Goal: Task Accomplishment & Management: Manage account settings

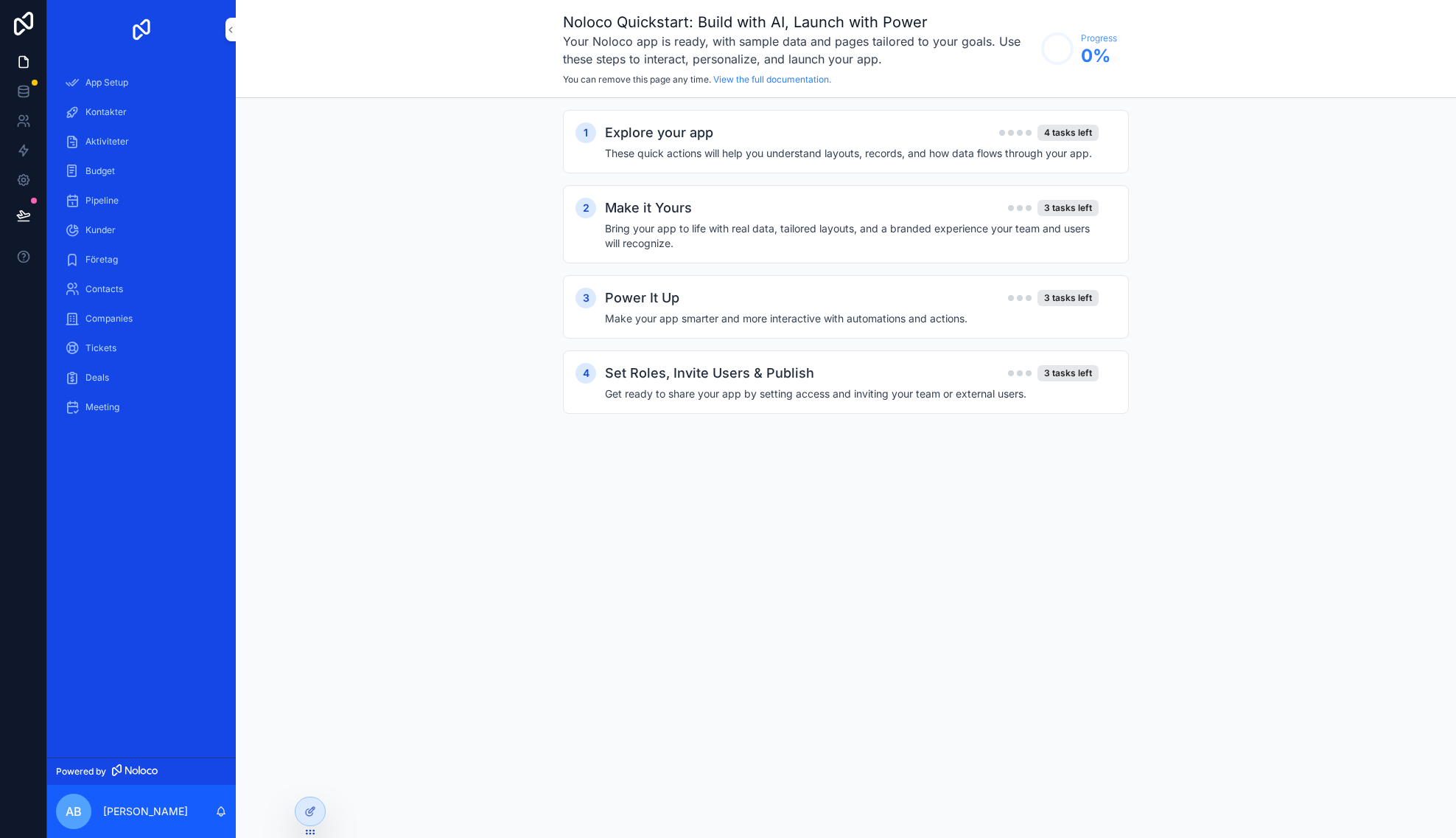
click at [135, 109] on div "Kontakter" at bounding box center [142, 112] width 153 height 23
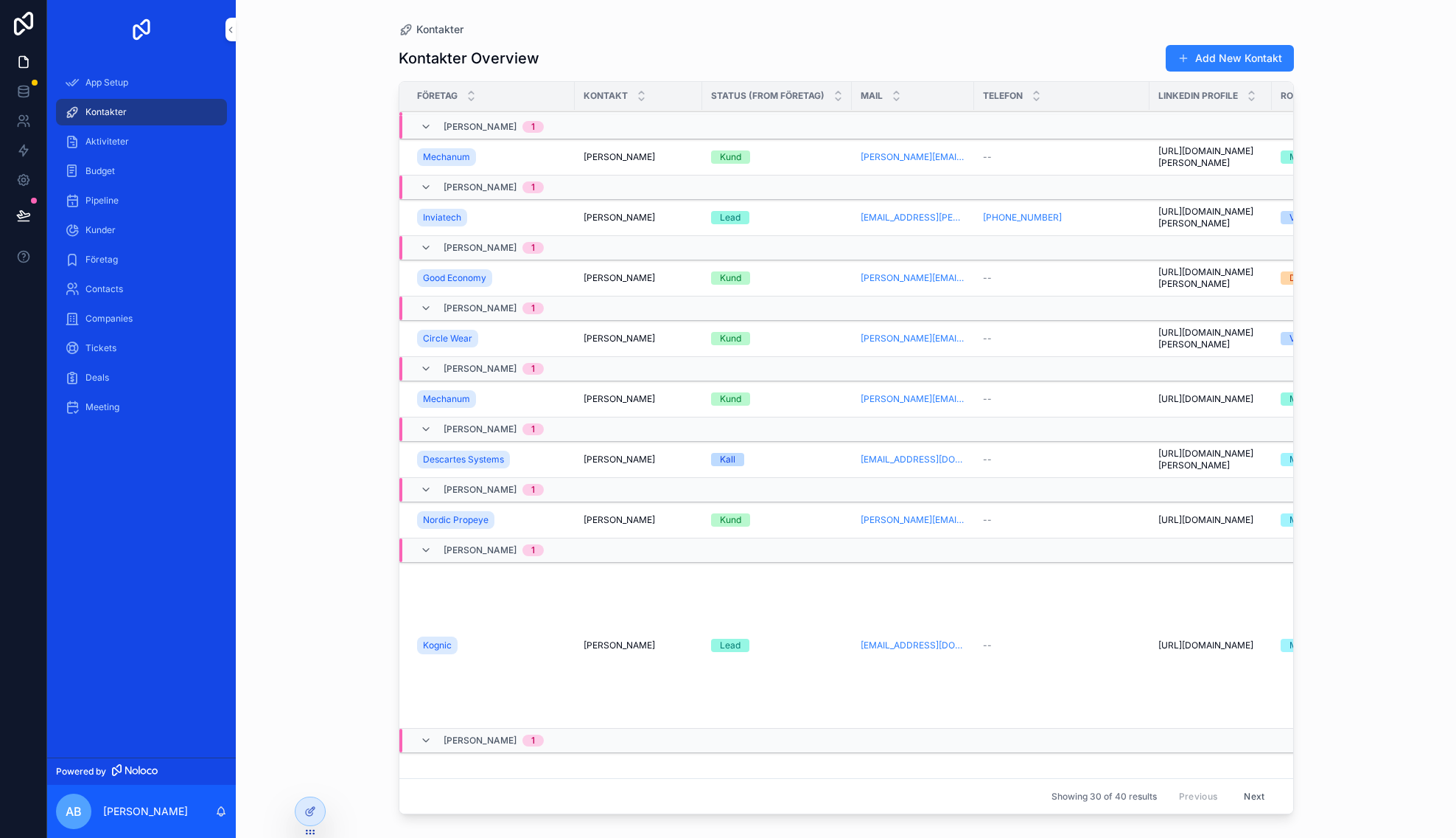
scroll to position [1243, 0]
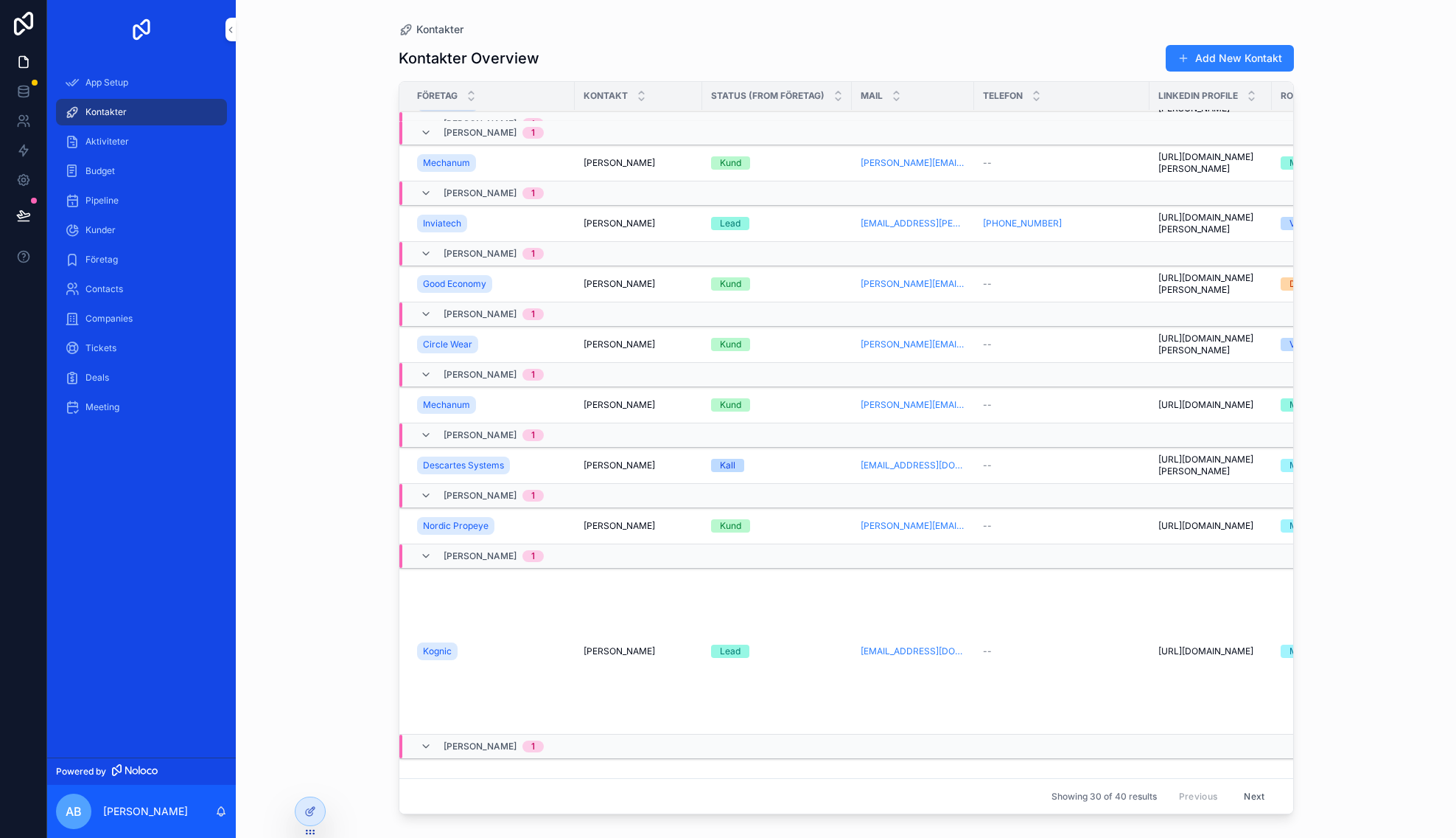
click at [426, 260] on icon "scrollable content" at bounding box center [425, 253] width 12 height 12
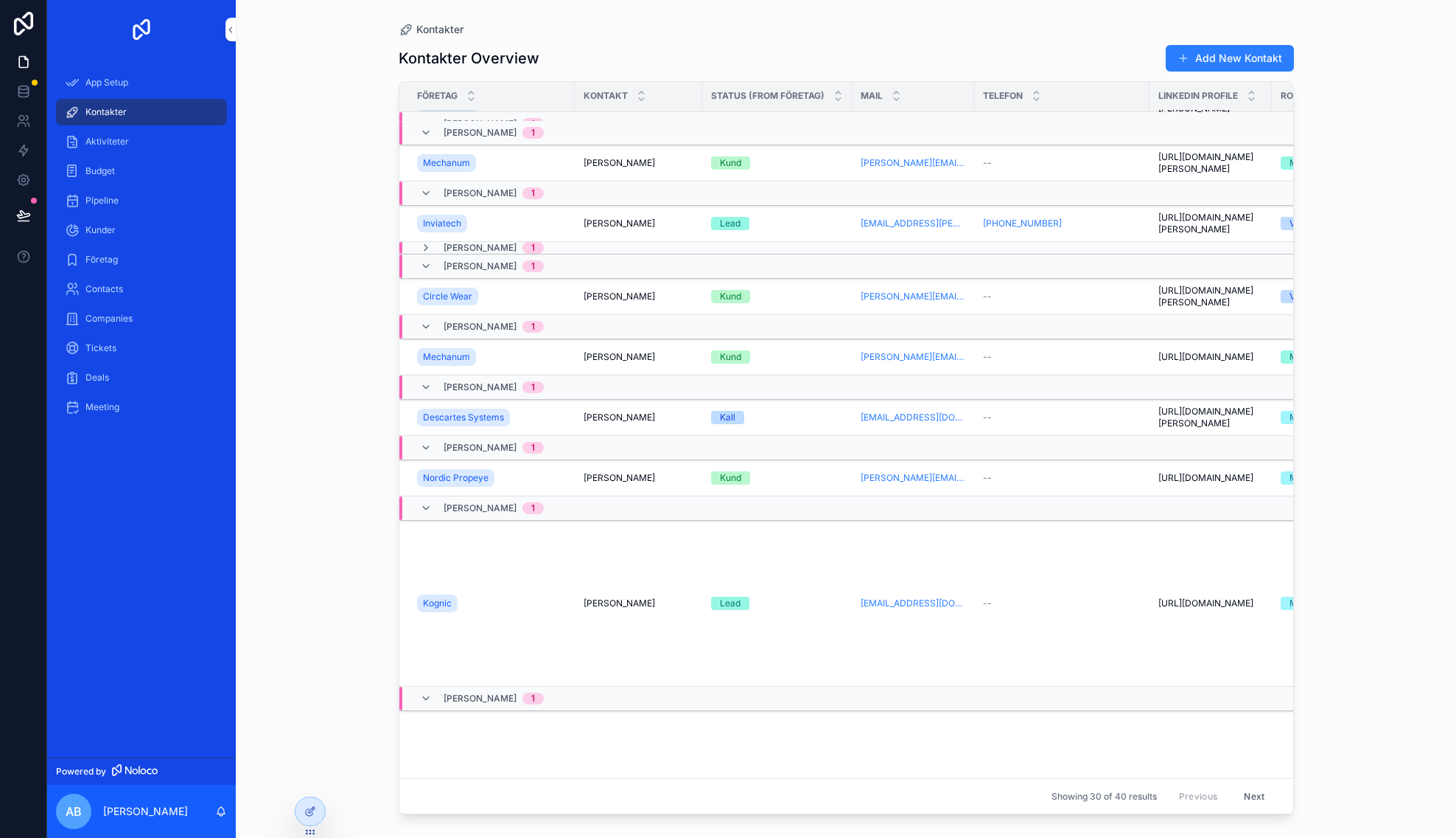
click at [111, 137] on span "Aktiviteter" at bounding box center [107, 141] width 43 height 12
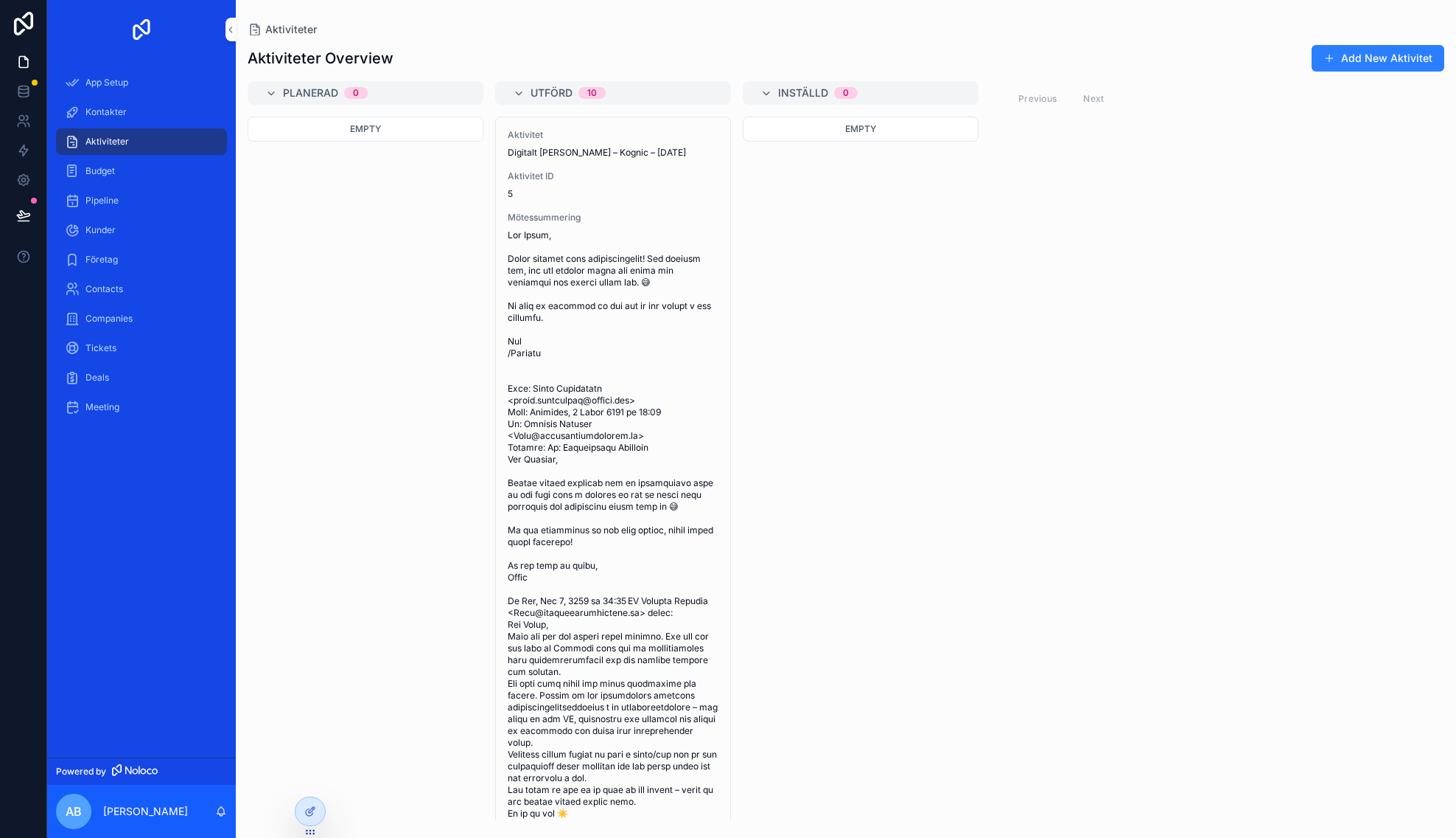
click at [134, 171] on div "Budget" at bounding box center [142, 171] width 153 height 23
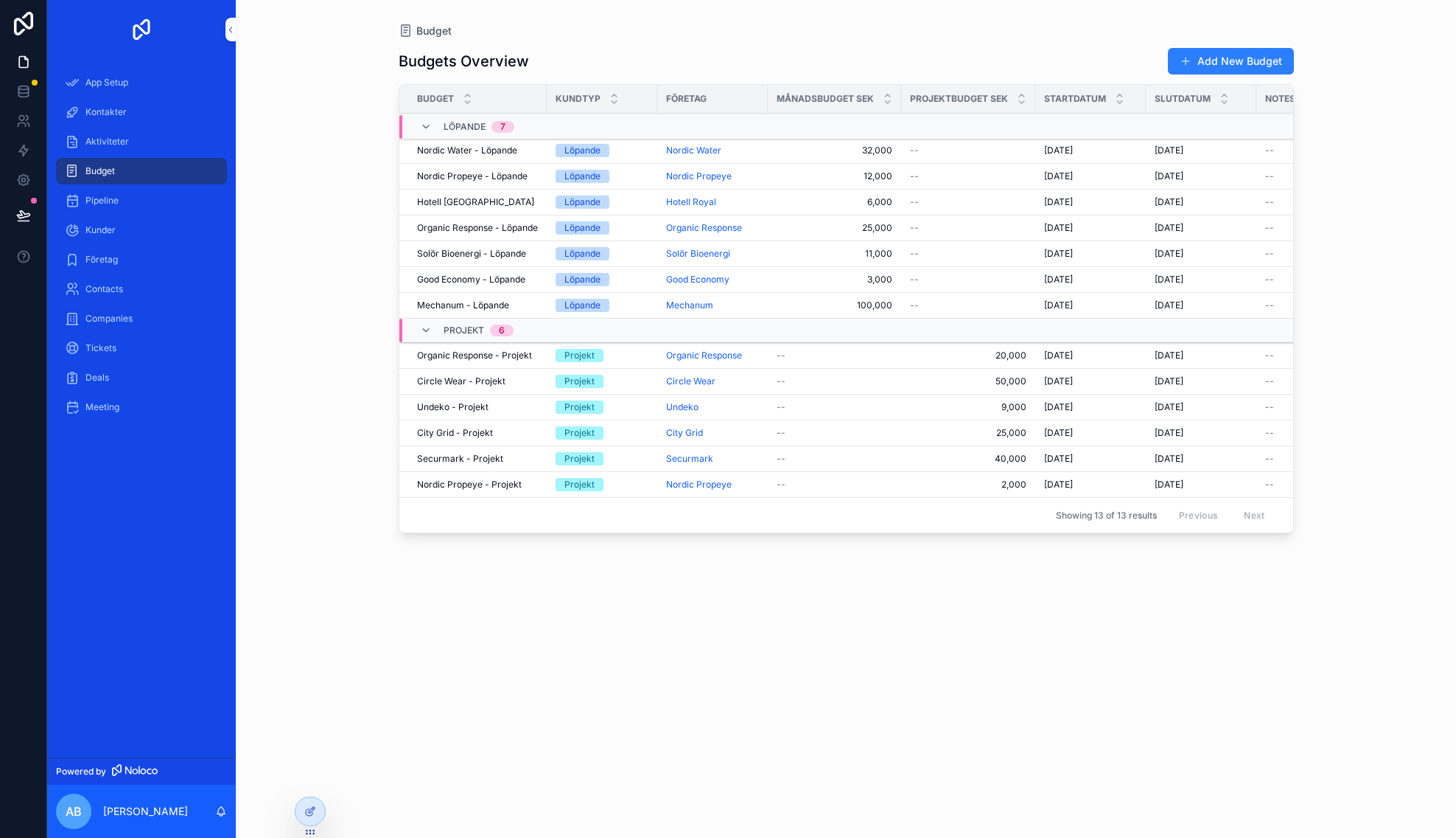
click at [165, 202] on div "Pipeline" at bounding box center [142, 200] width 153 height 23
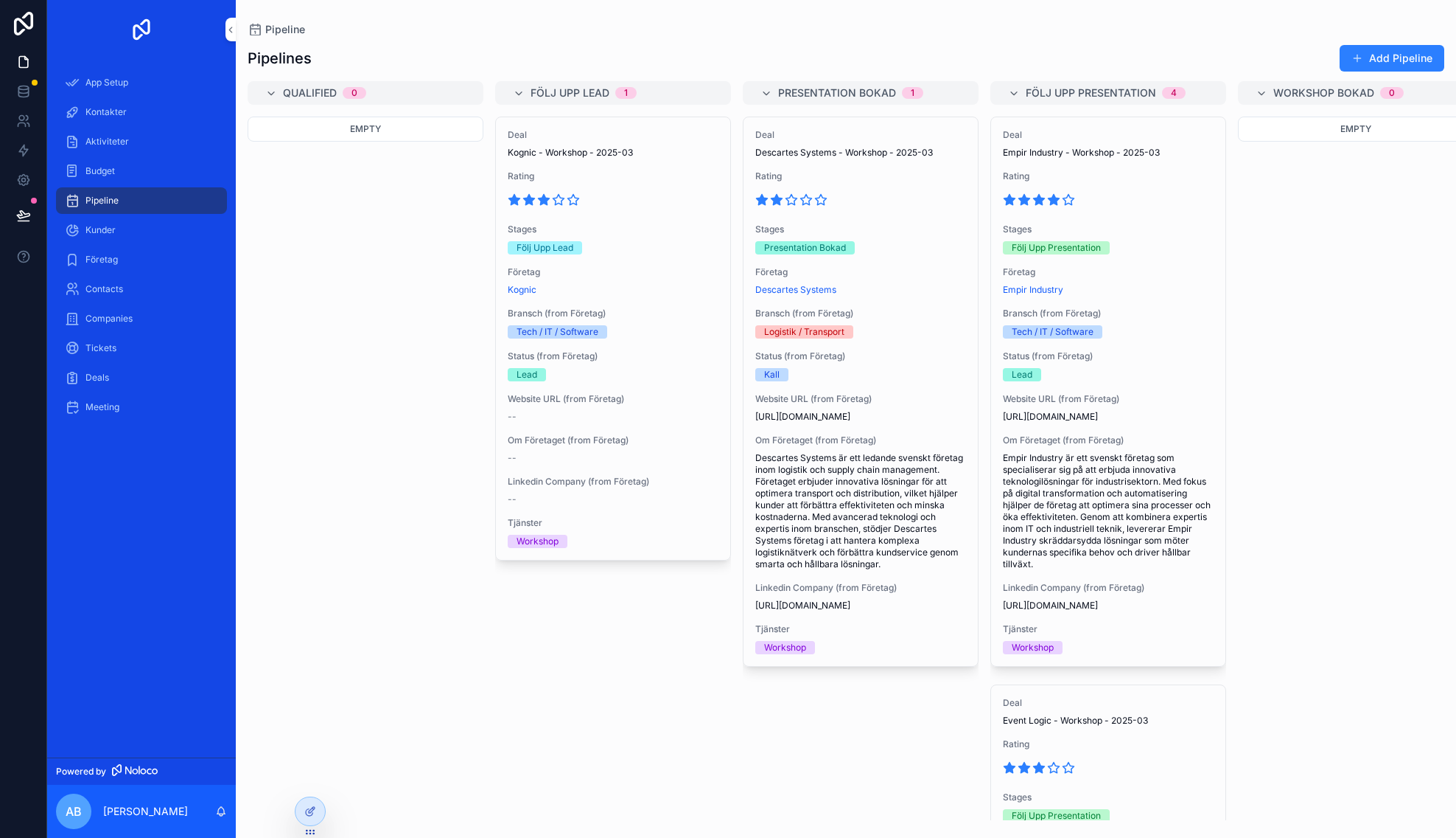
click at [167, 223] on div "Kunder" at bounding box center [142, 230] width 153 height 23
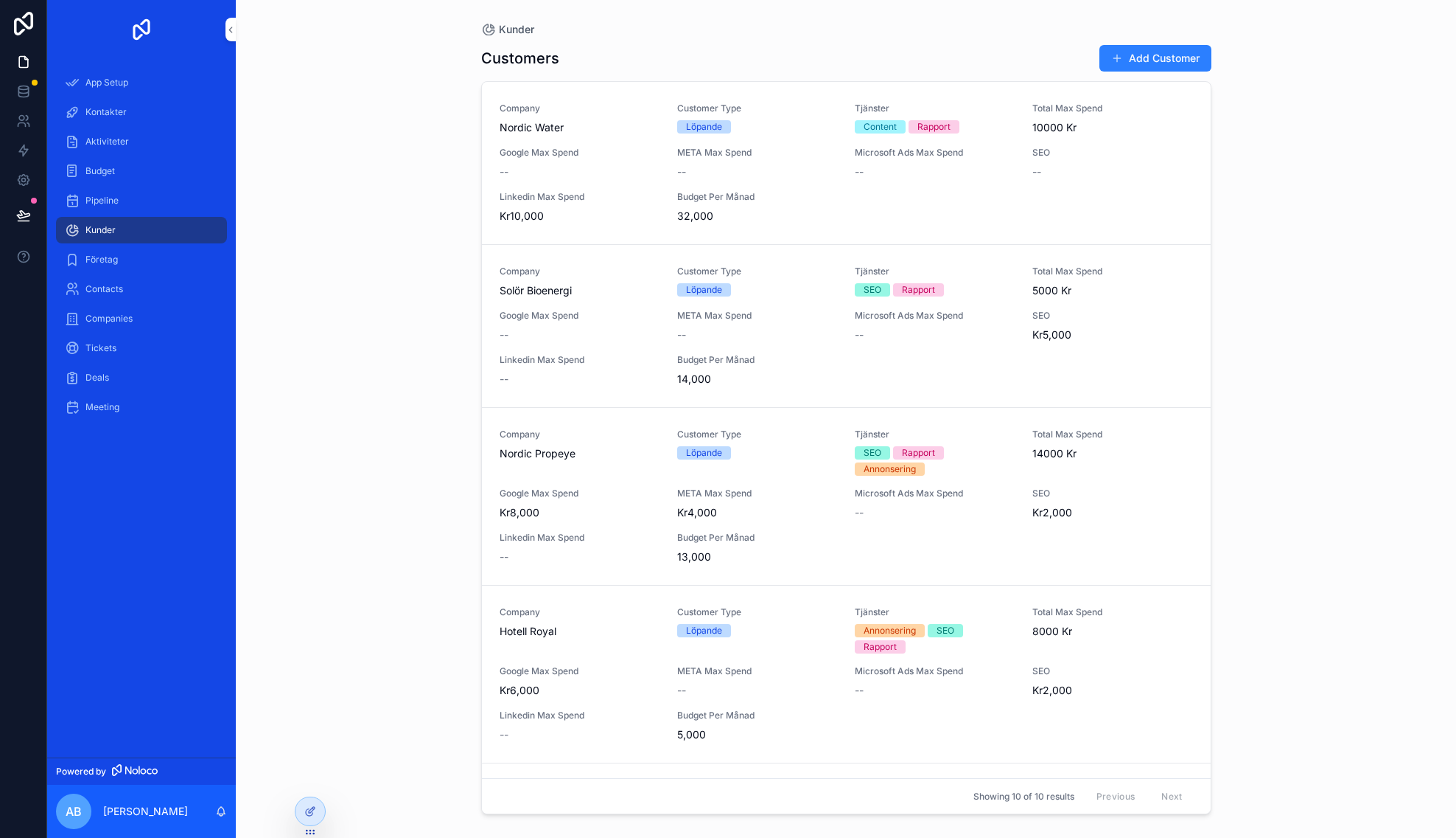
click at [188, 257] on div "Företag" at bounding box center [142, 260] width 153 height 23
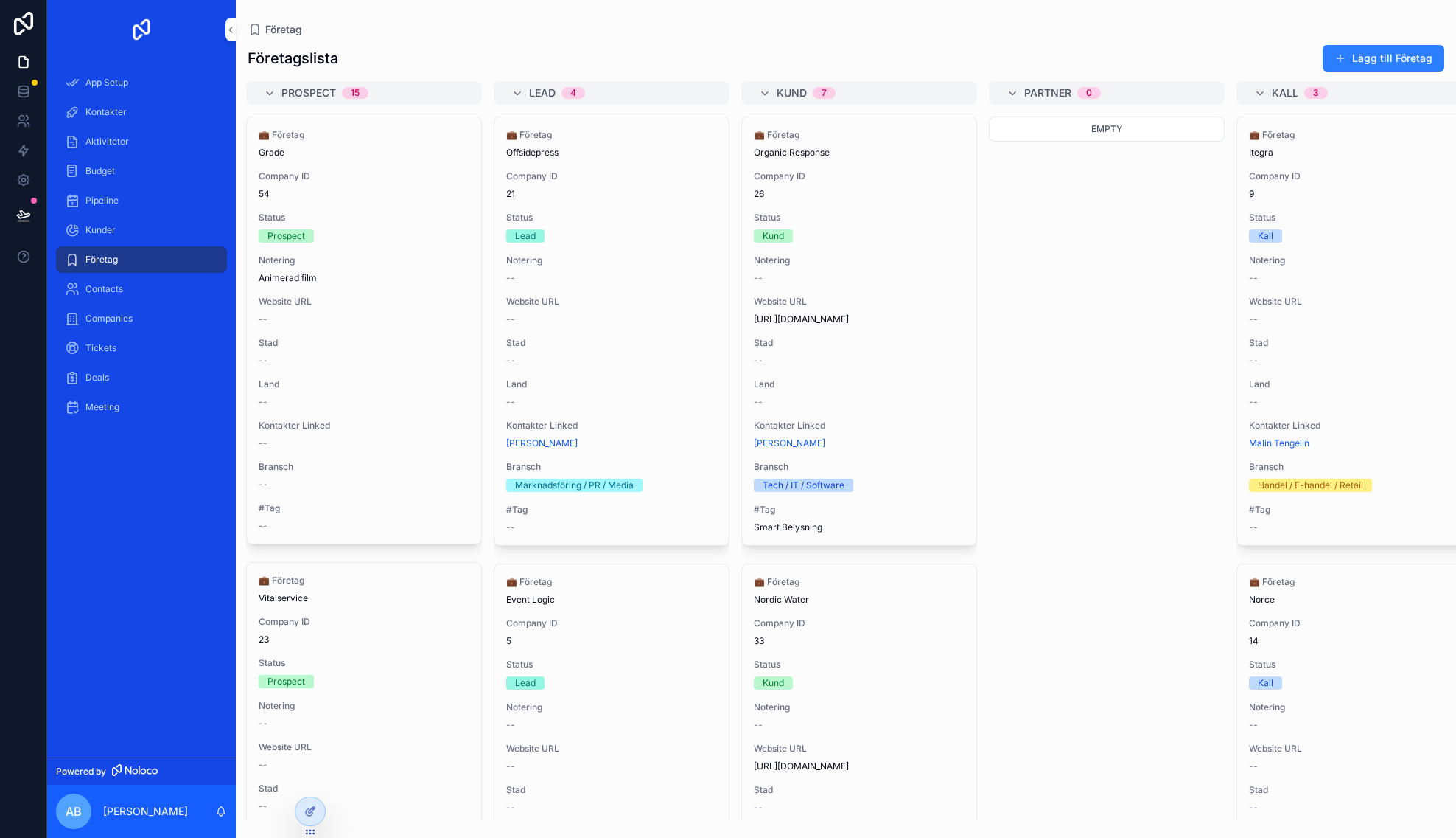
click at [84, 808] on div "AB" at bounding box center [74, 811] width 36 height 36
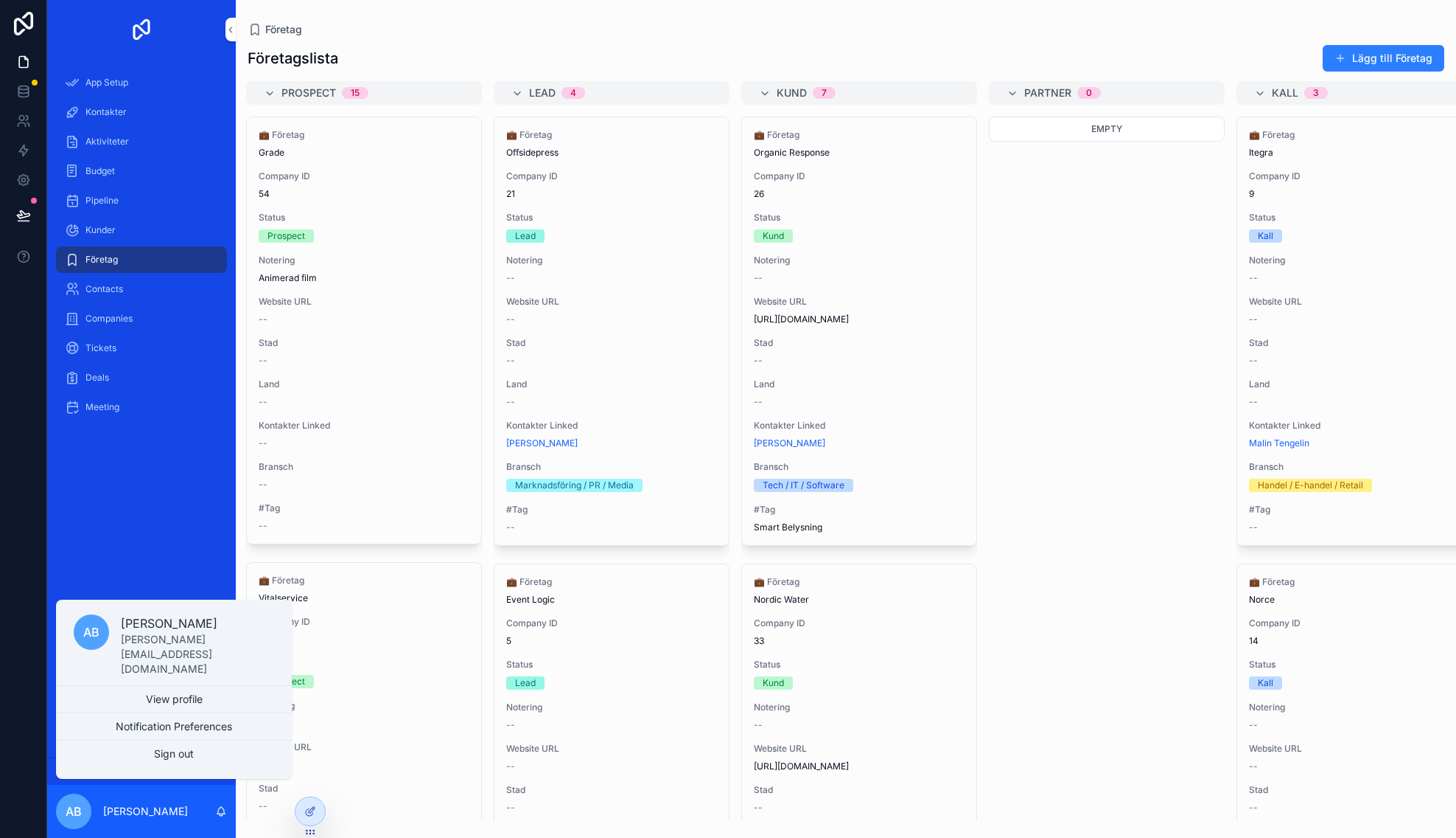
click at [192, 726] on button "Notification Preferences" at bounding box center [174, 726] width 236 height 26
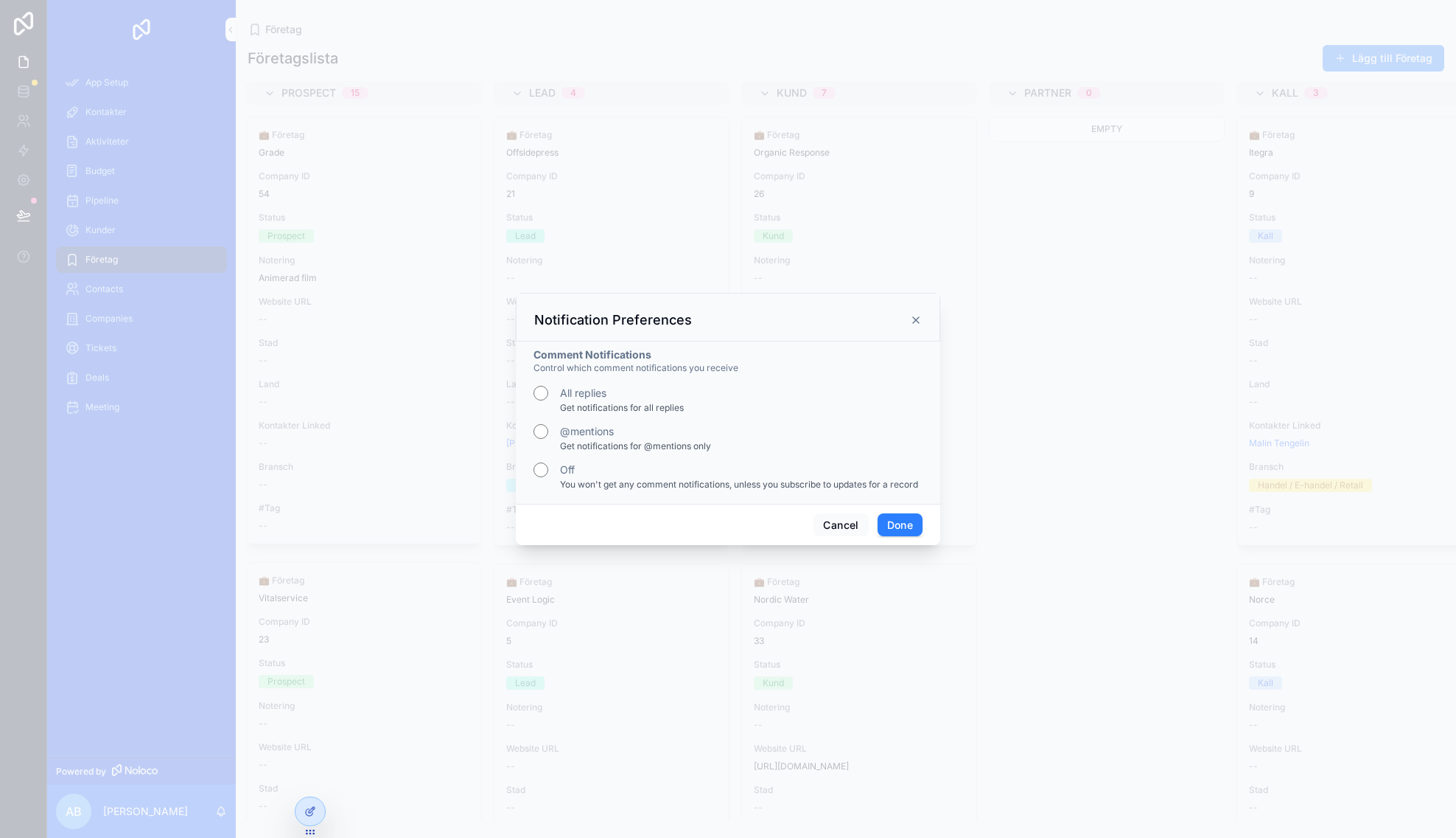
click at [910, 317] on icon "scrollable content" at bounding box center [916, 319] width 12 height 12
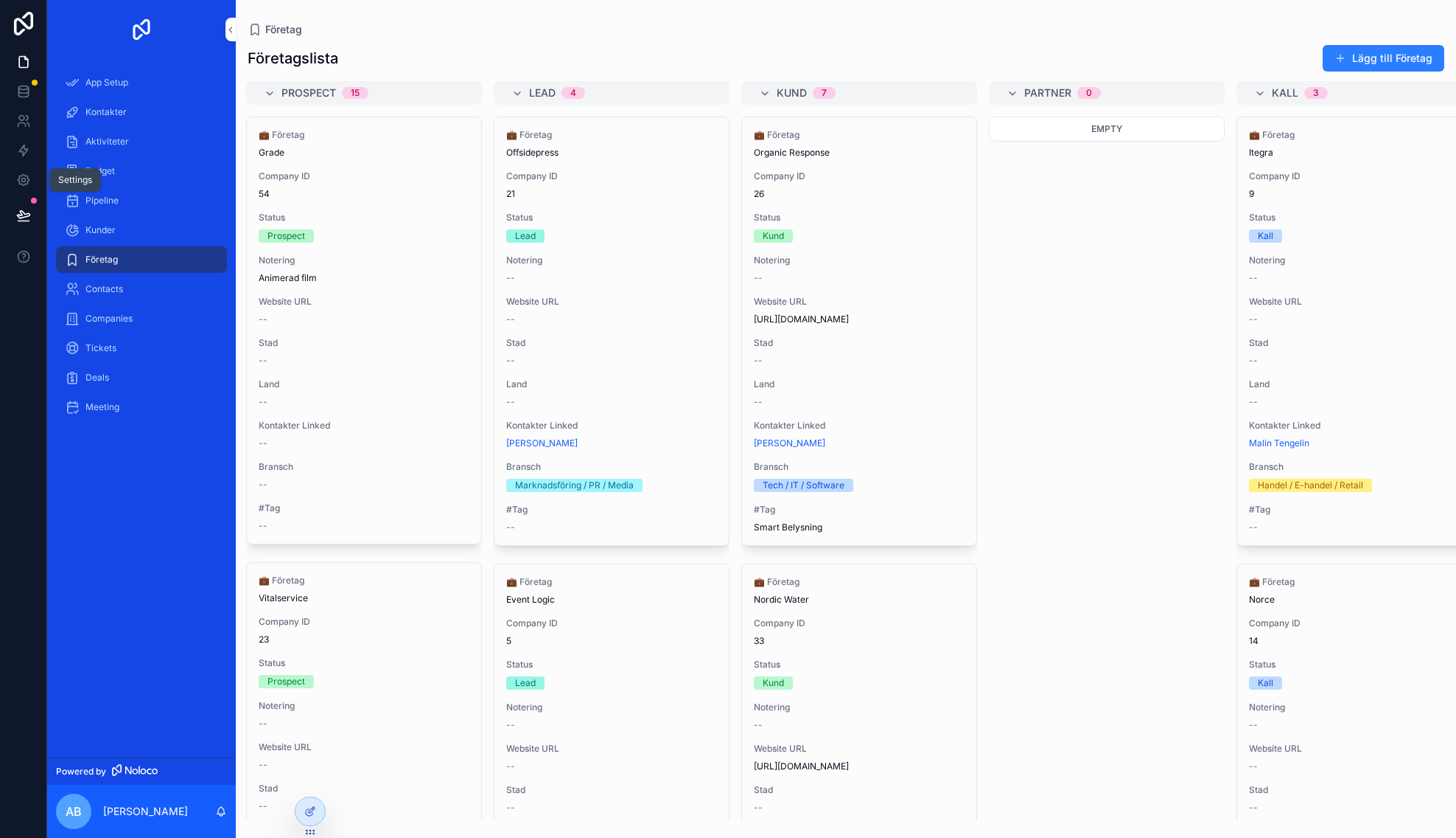
click at [22, 182] on icon at bounding box center [23, 180] width 4 height 4
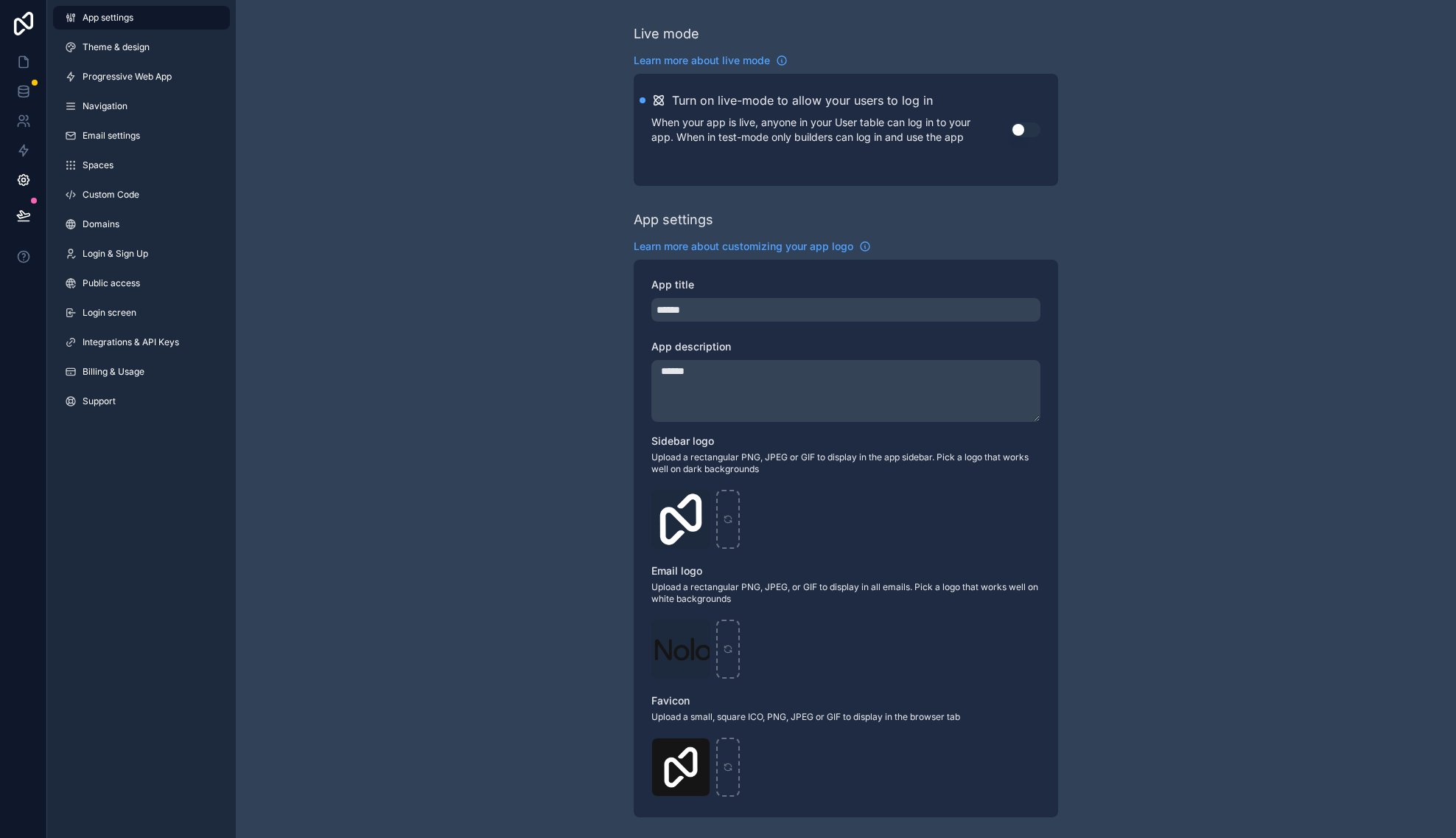
click at [163, 340] on span "Integrations & API Keys" at bounding box center [131, 342] width 97 height 12
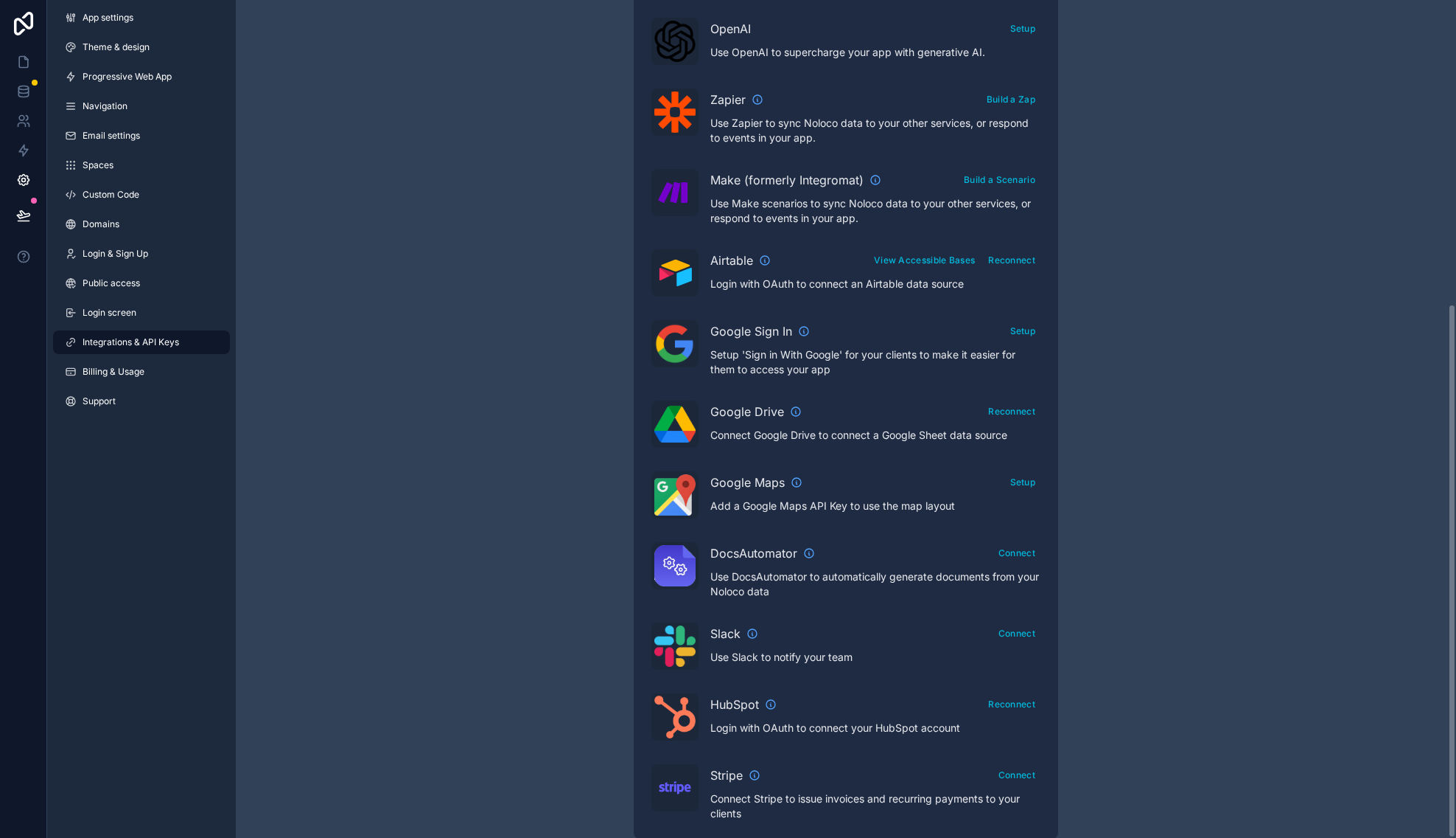
scroll to position [476, 0]
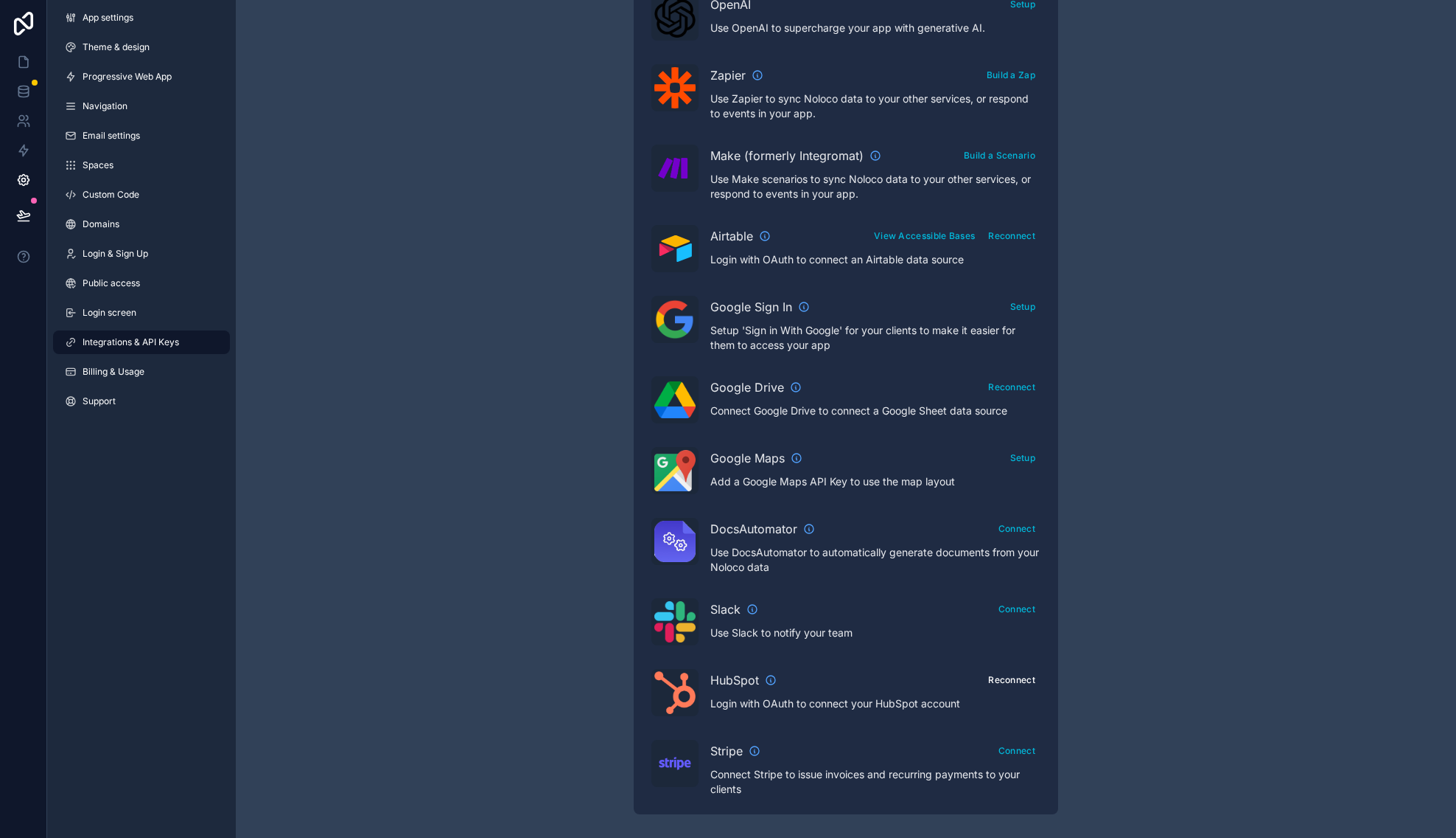
click at [1002, 683] on button "Reconnect" at bounding box center [1012, 680] width 57 height 22
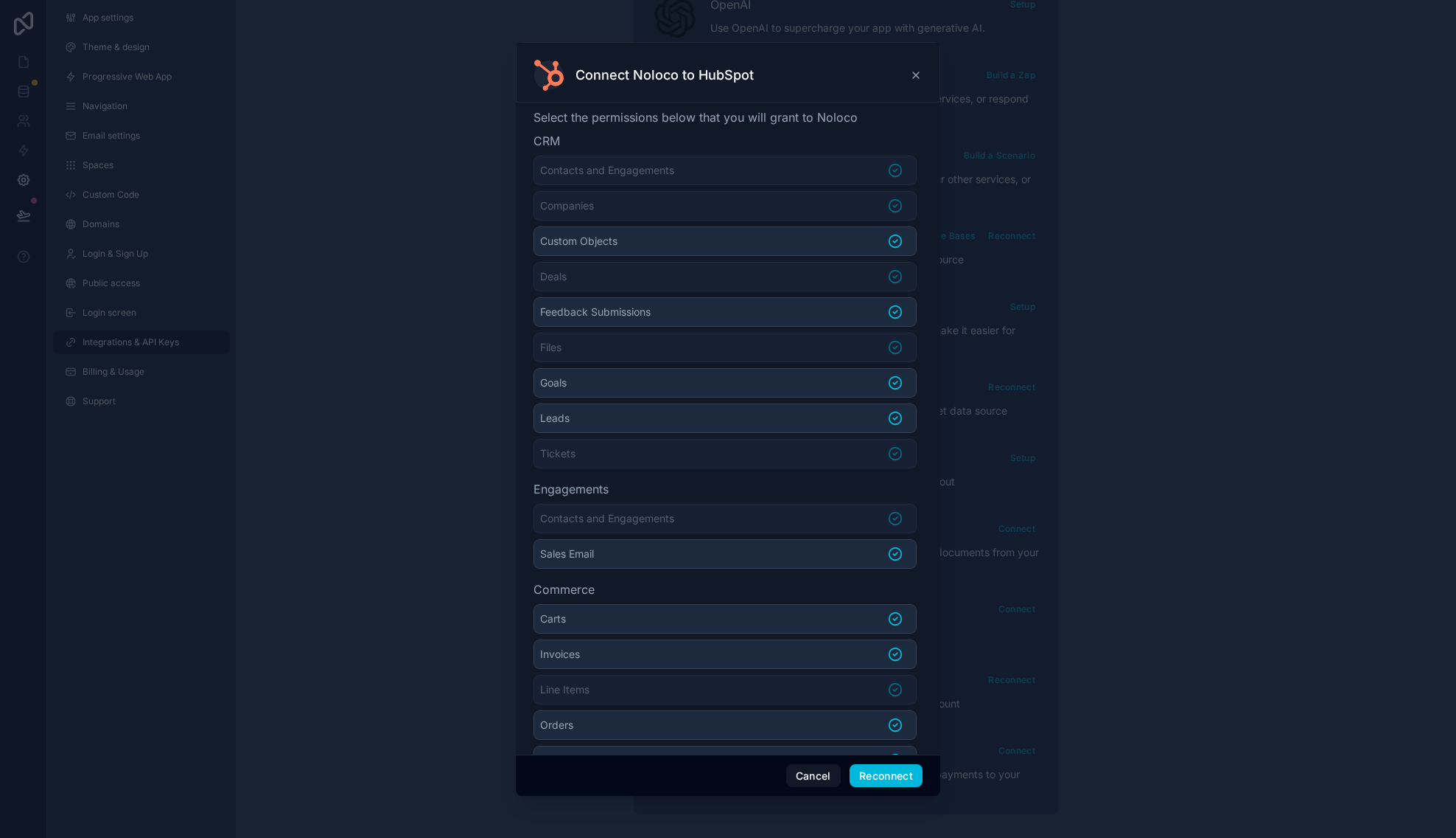
click at [738, 241] on li "Custom Objects" at bounding box center [725, 241] width 384 height 29
click at [738, 241] on li "Custom Objects" at bounding box center [725, 240] width 384 height 28
click at [738, 241] on li "Custom Objects" at bounding box center [725, 241] width 384 height 29
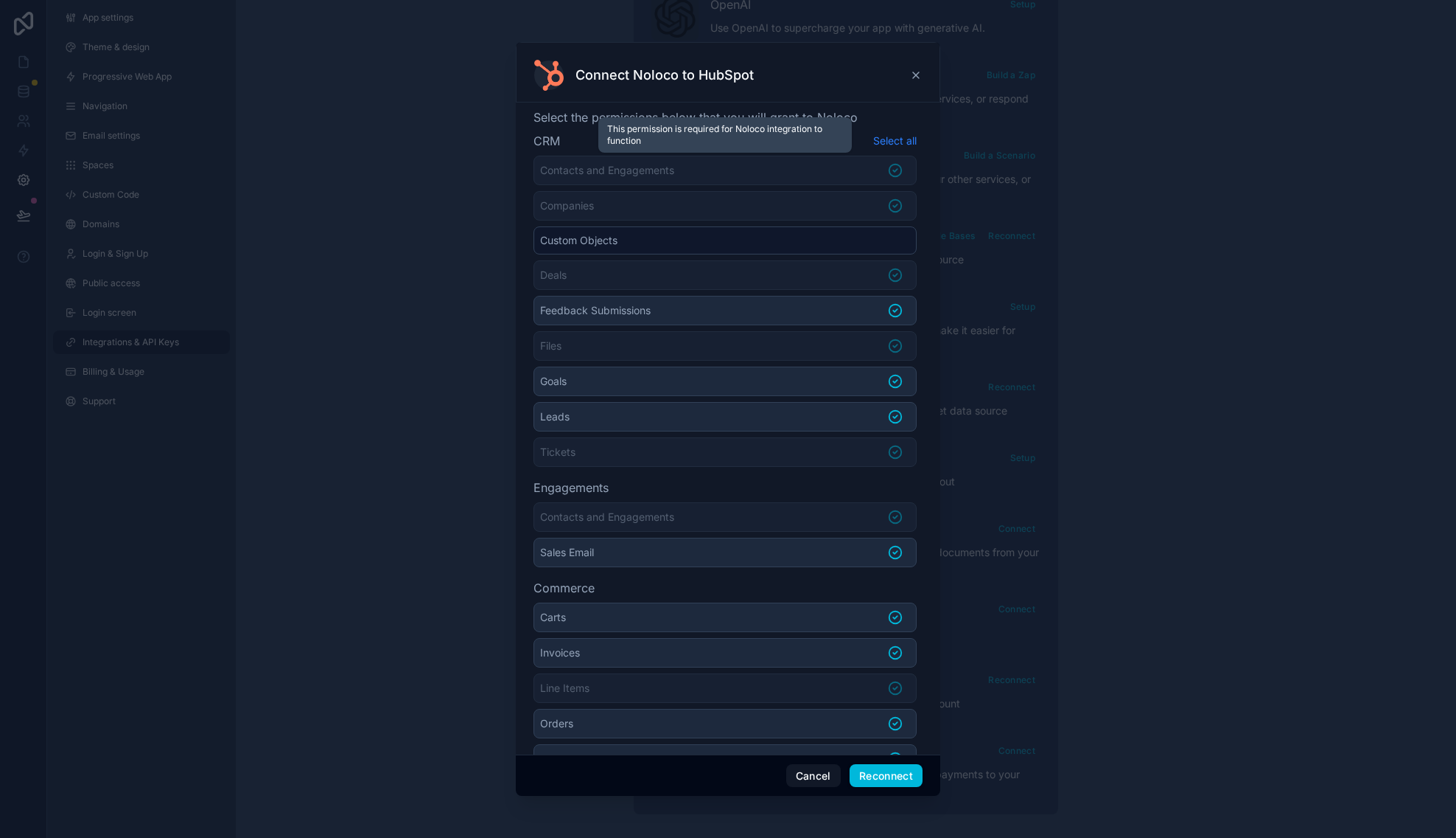
click at [676, 169] on li "Contacts and Engagements" at bounding box center [725, 171] width 384 height 29
click at [780, 169] on li "Contacts and Engagements" at bounding box center [725, 171] width 384 height 29
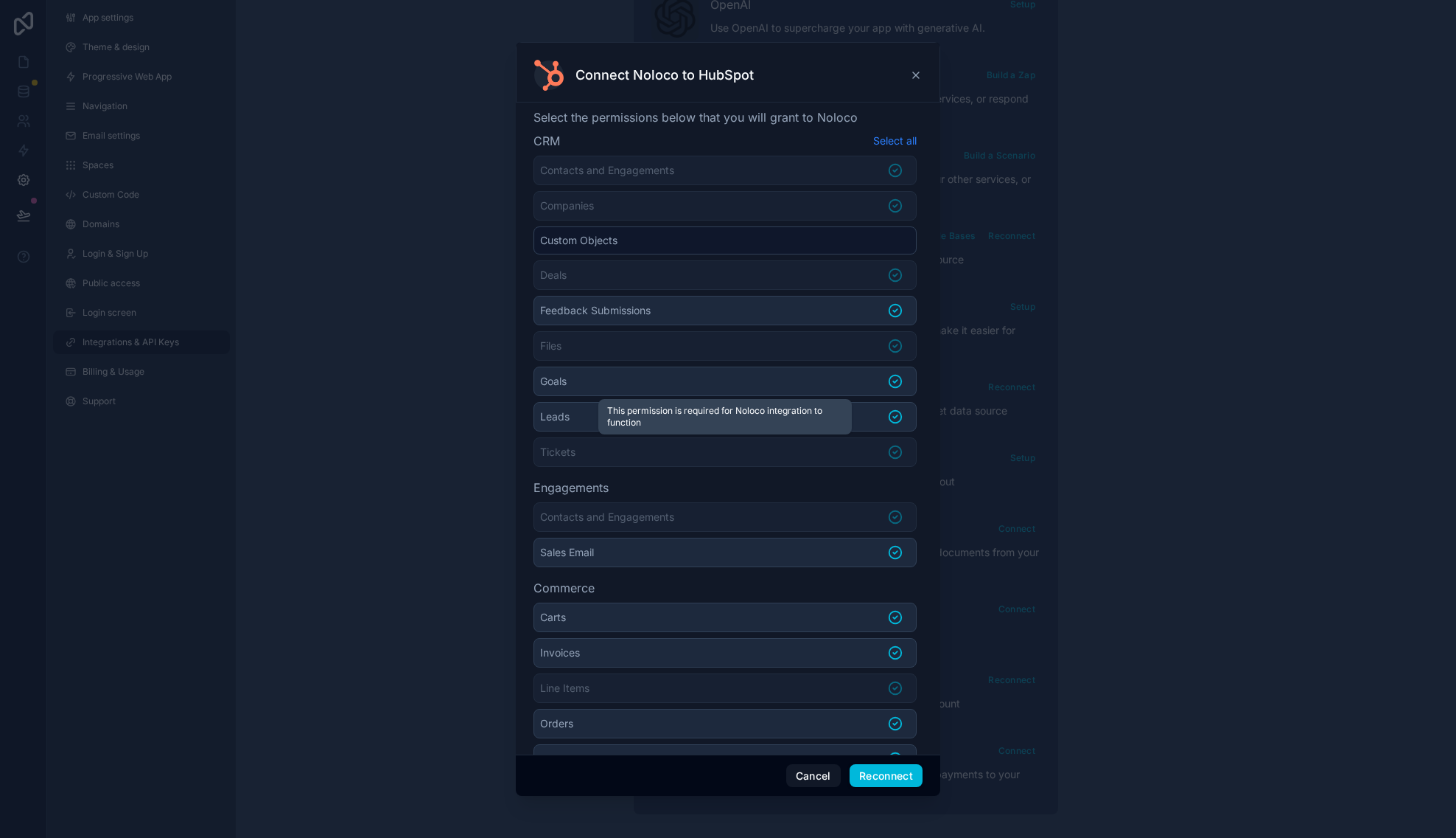
click at [778, 451] on li "Tickets" at bounding box center [725, 452] width 384 height 29
click at [776, 414] on li "Leads" at bounding box center [725, 416] width 384 height 29
click at [776, 415] on li "Leads" at bounding box center [725, 416] width 384 height 28
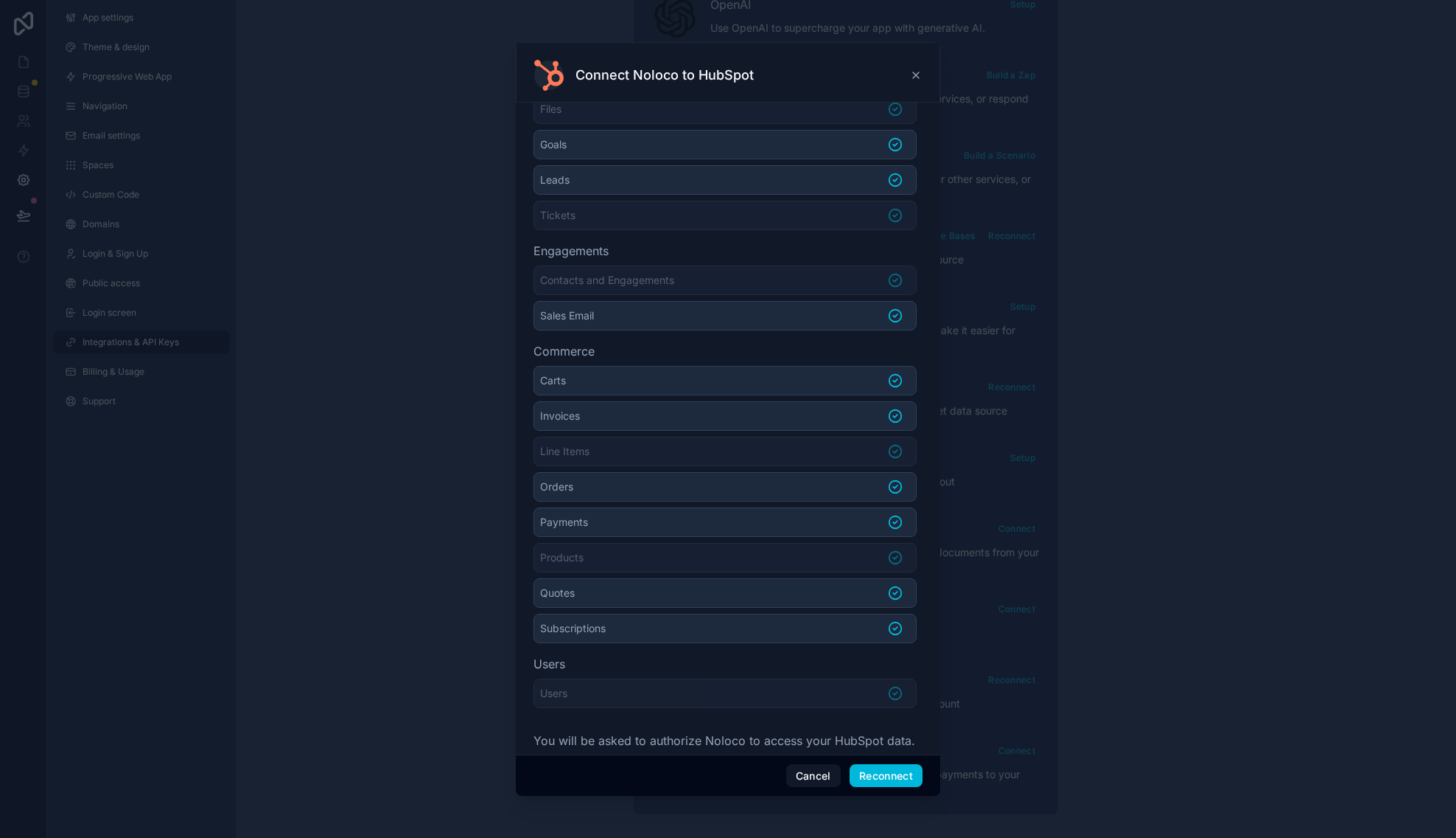
scroll to position [243, 0]
click at [786, 370] on li "Carts" at bounding box center [725, 374] width 384 height 29
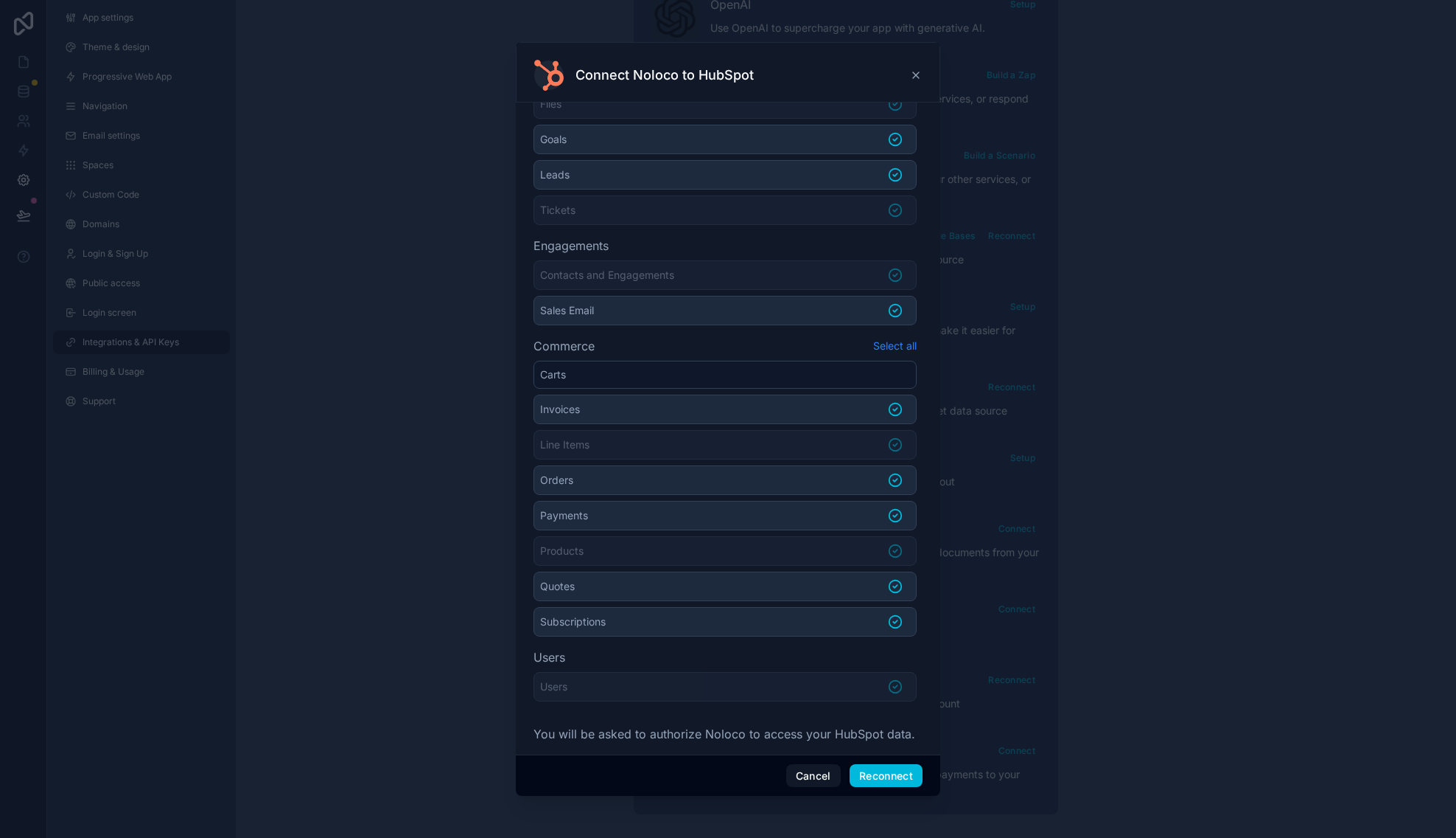
click at [748, 405] on li "Invoices" at bounding box center [725, 409] width 384 height 29
click at [739, 484] on li "Orders" at bounding box center [725, 480] width 384 height 29
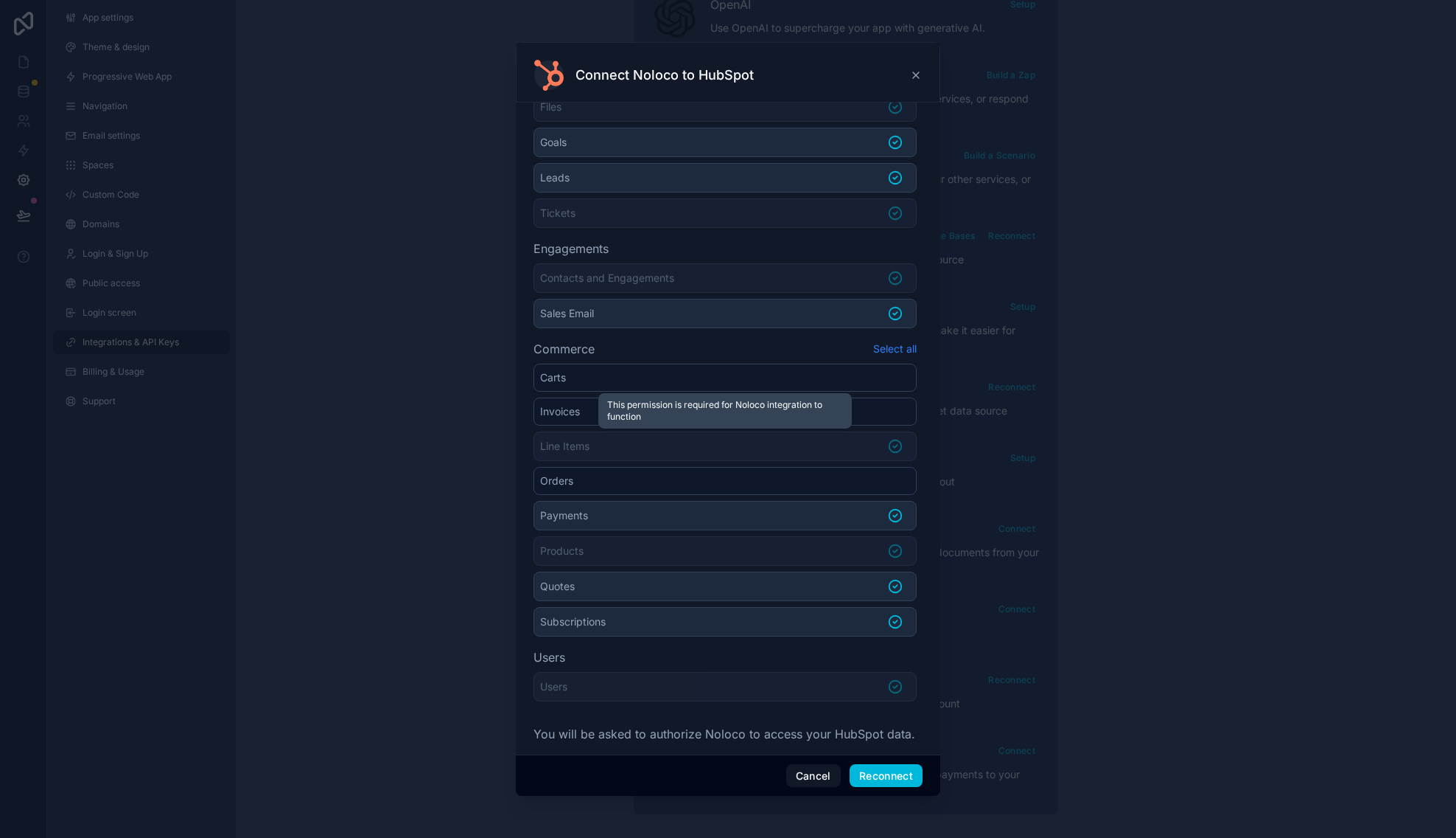
click at [745, 442] on li "Line Items" at bounding box center [725, 446] width 384 height 29
click at [746, 506] on li "Payments" at bounding box center [725, 516] width 384 height 29
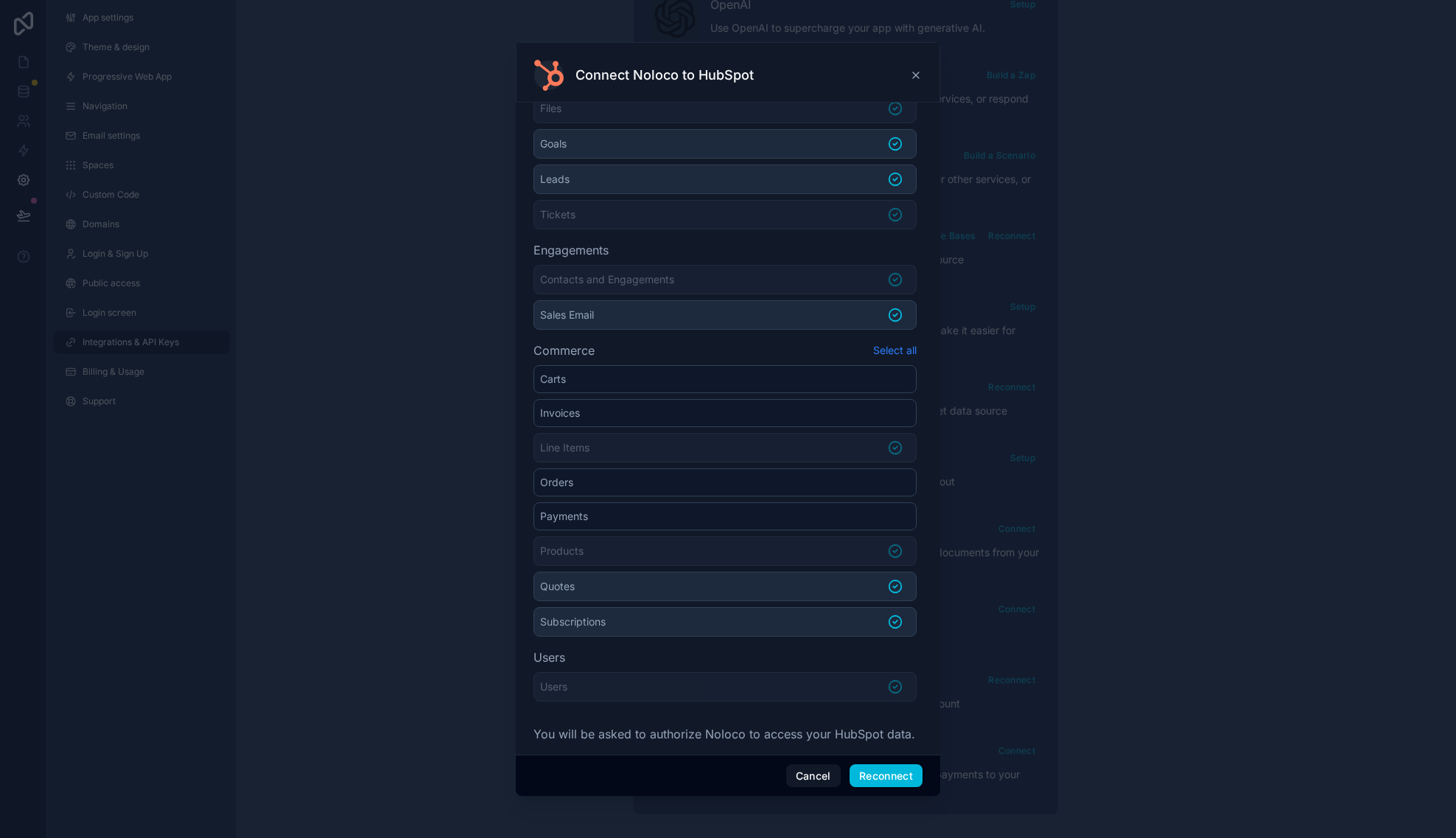
click at [755, 479] on li "Orders" at bounding box center [725, 482] width 384 height 28
click at [737, 512] on li "Payments" at bounding box center [725, 516] width 384 height 28
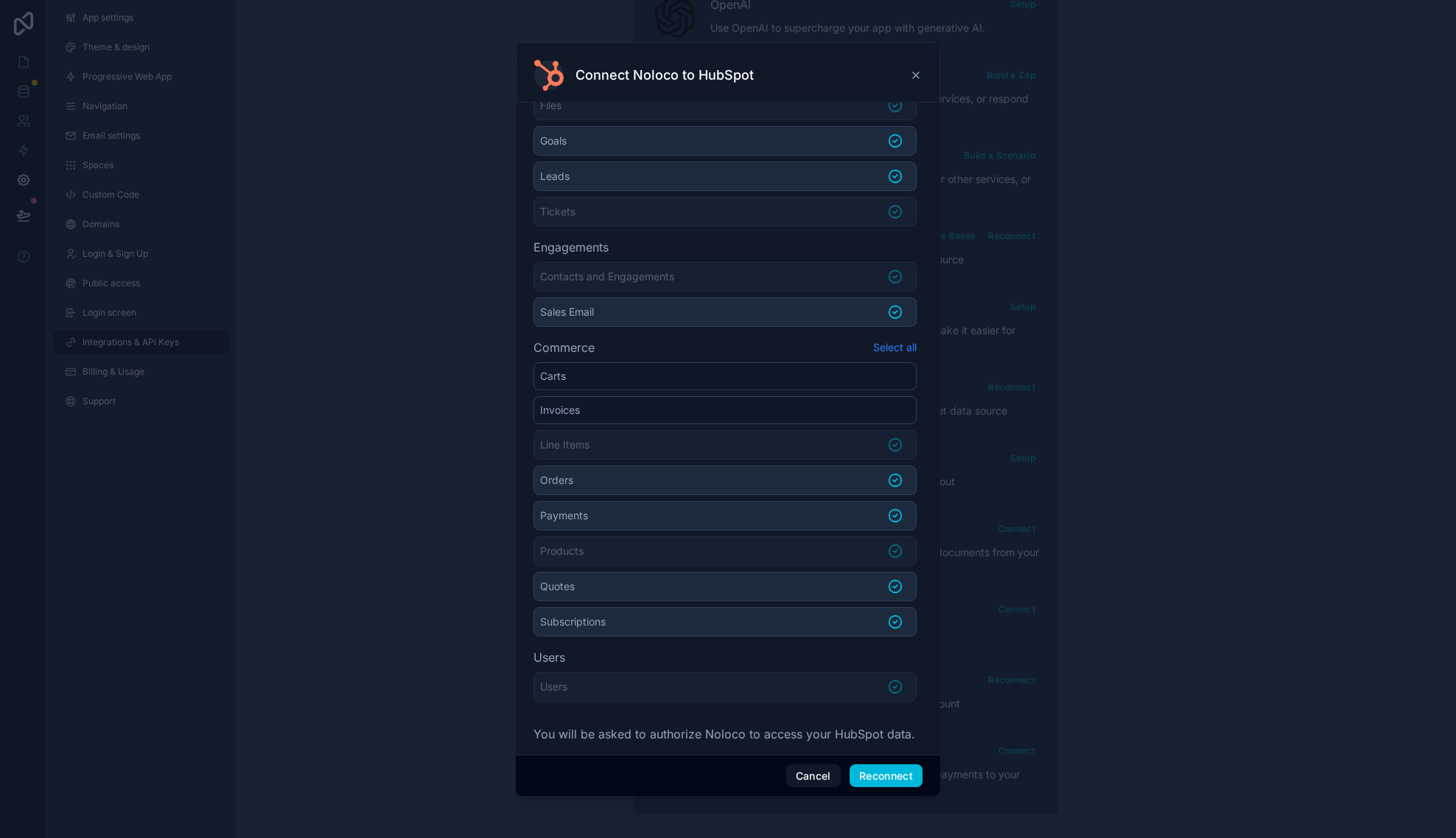
click at [733, 517] on li "Payments" at bounding box center [725, 516] width 384 height 29
click at [718, 488] on li "Orders" at bounding box center [725, 481] width 384 height 29
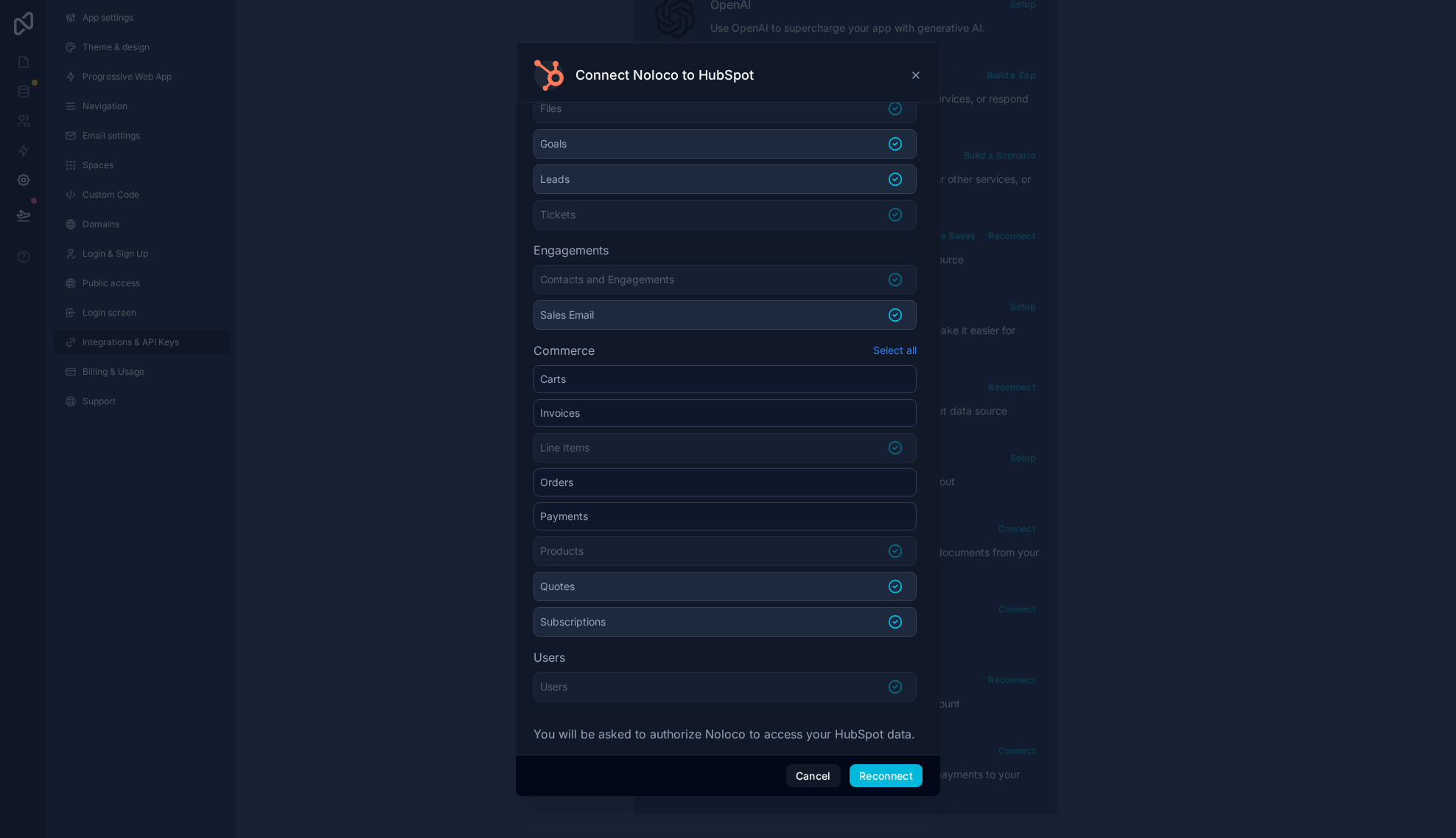
click at [687, 625] on li "Subscriptions" at bounding box center [725, 622] width 384 height 29
click at [880, 778] on button "Reconnect" at bounding box center [886, 775] width 73 height 23
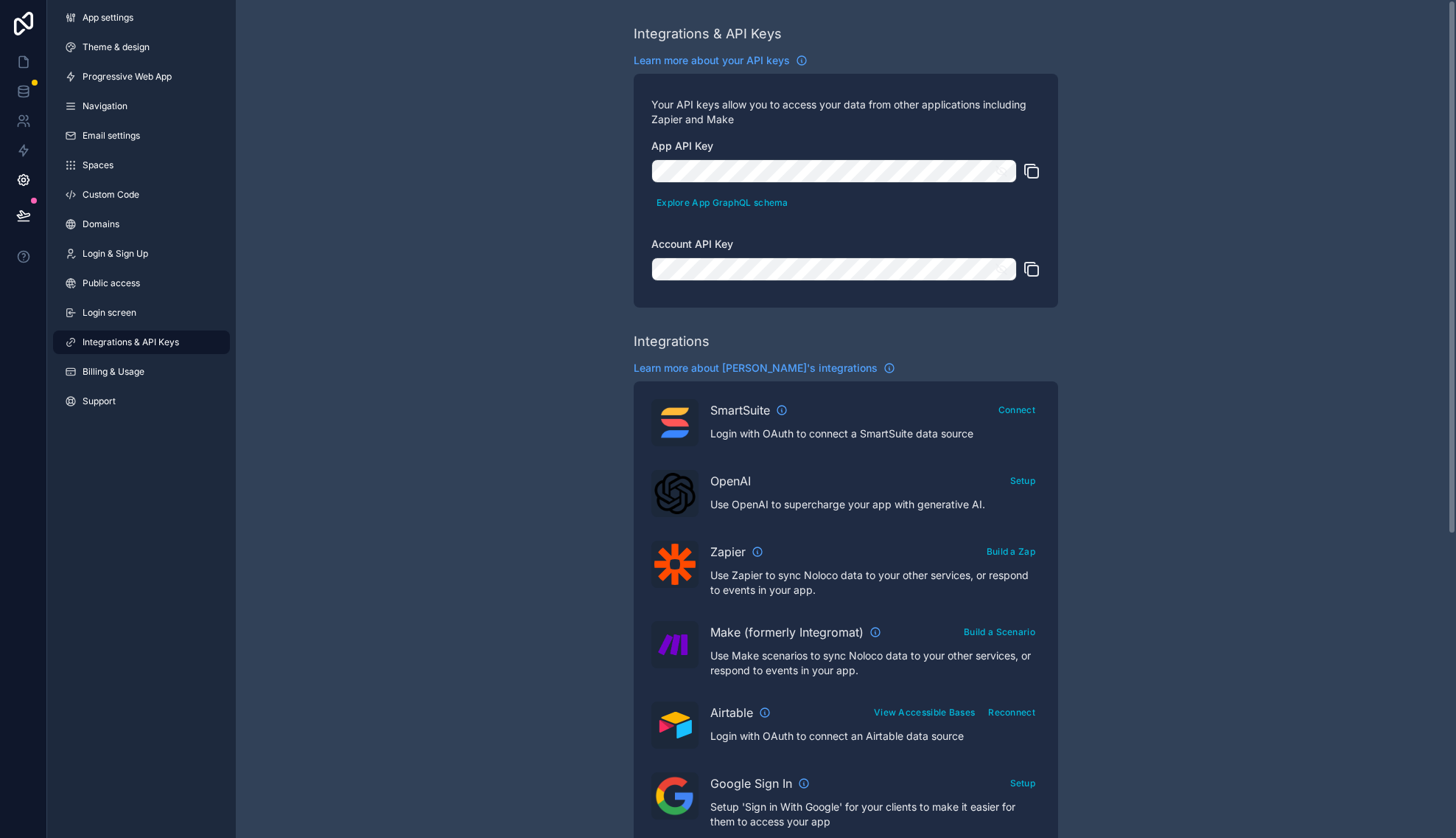
scroll to position [476, 0]
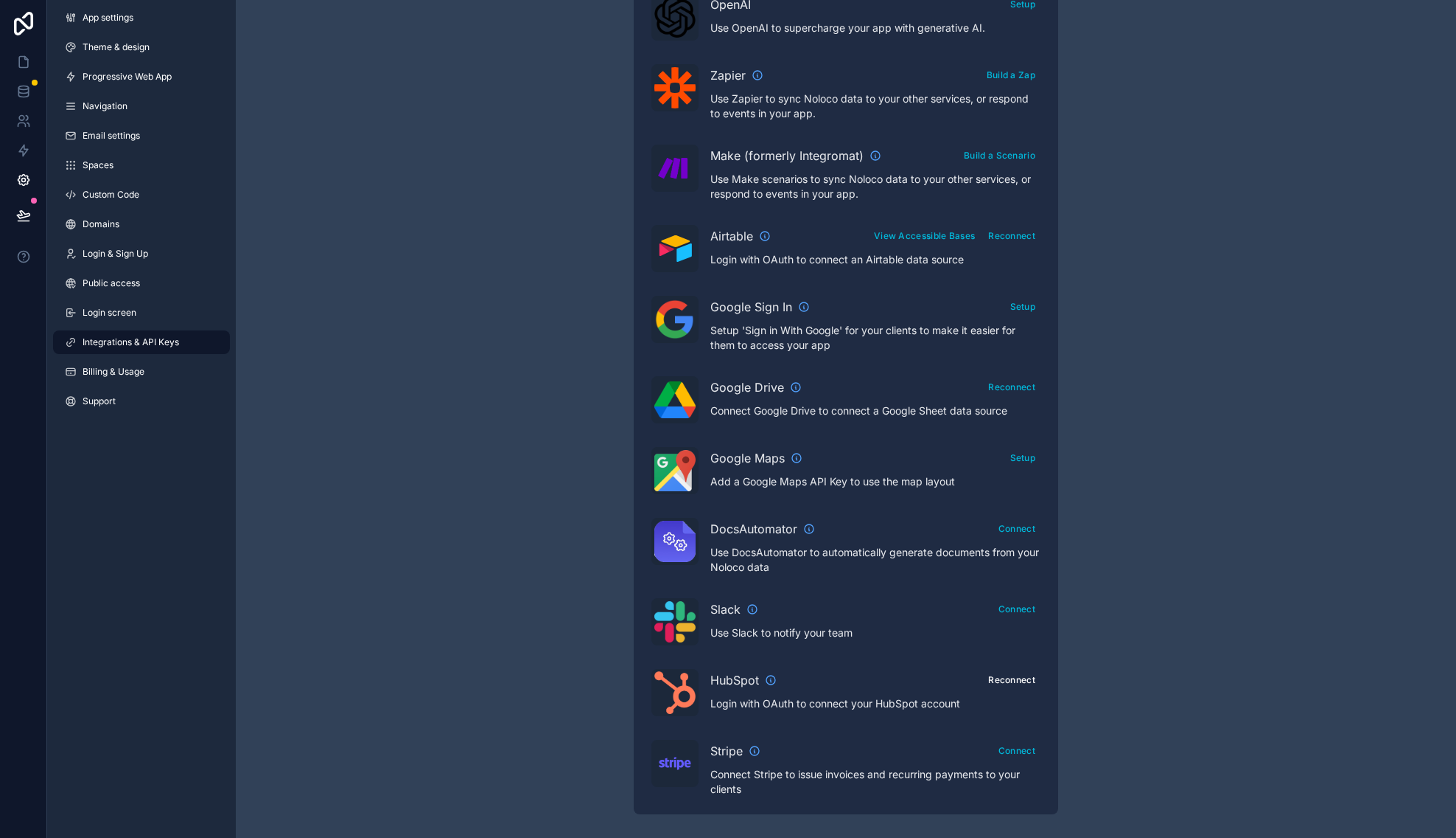
click at [1022, 678] on button "Reconnect" at bounding box center [1012, 680] width 57 height 22
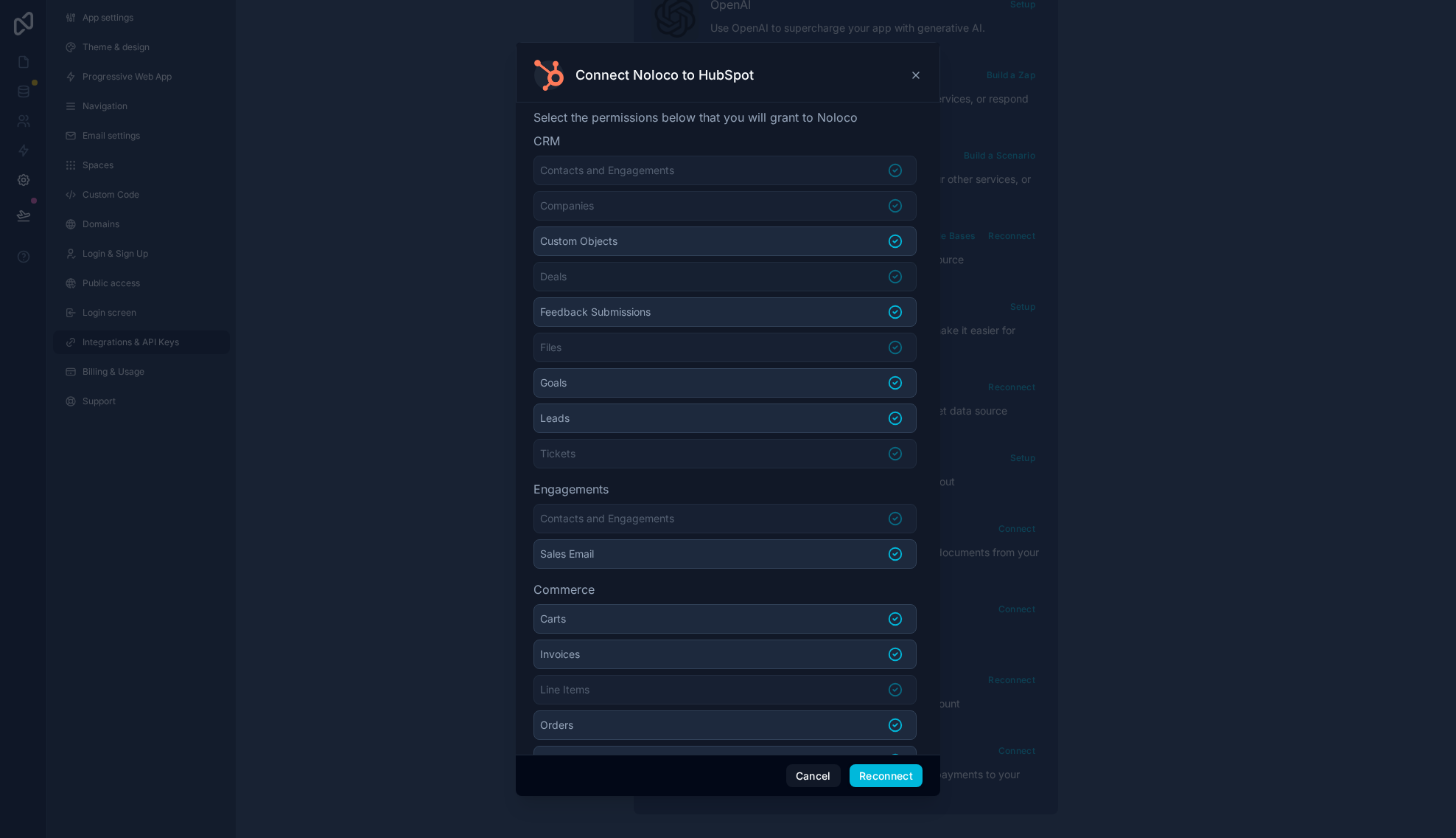
click at [890, 774] on button "Reconnect" at bounding box center [886, 775] width 73 height 23
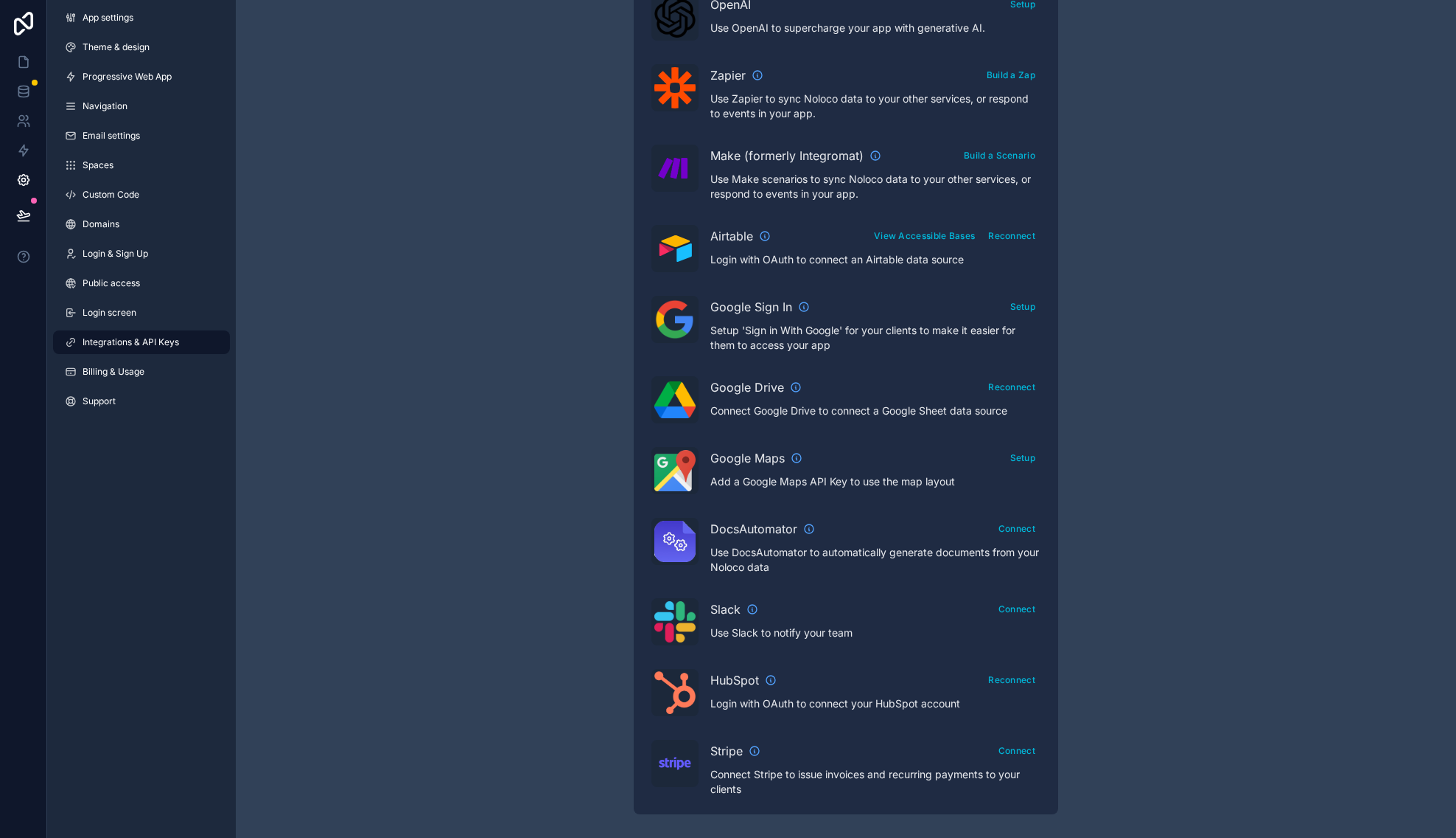
click at [136, 16] on link "App settings" at bounding box center [141, 18] width 177 height 23
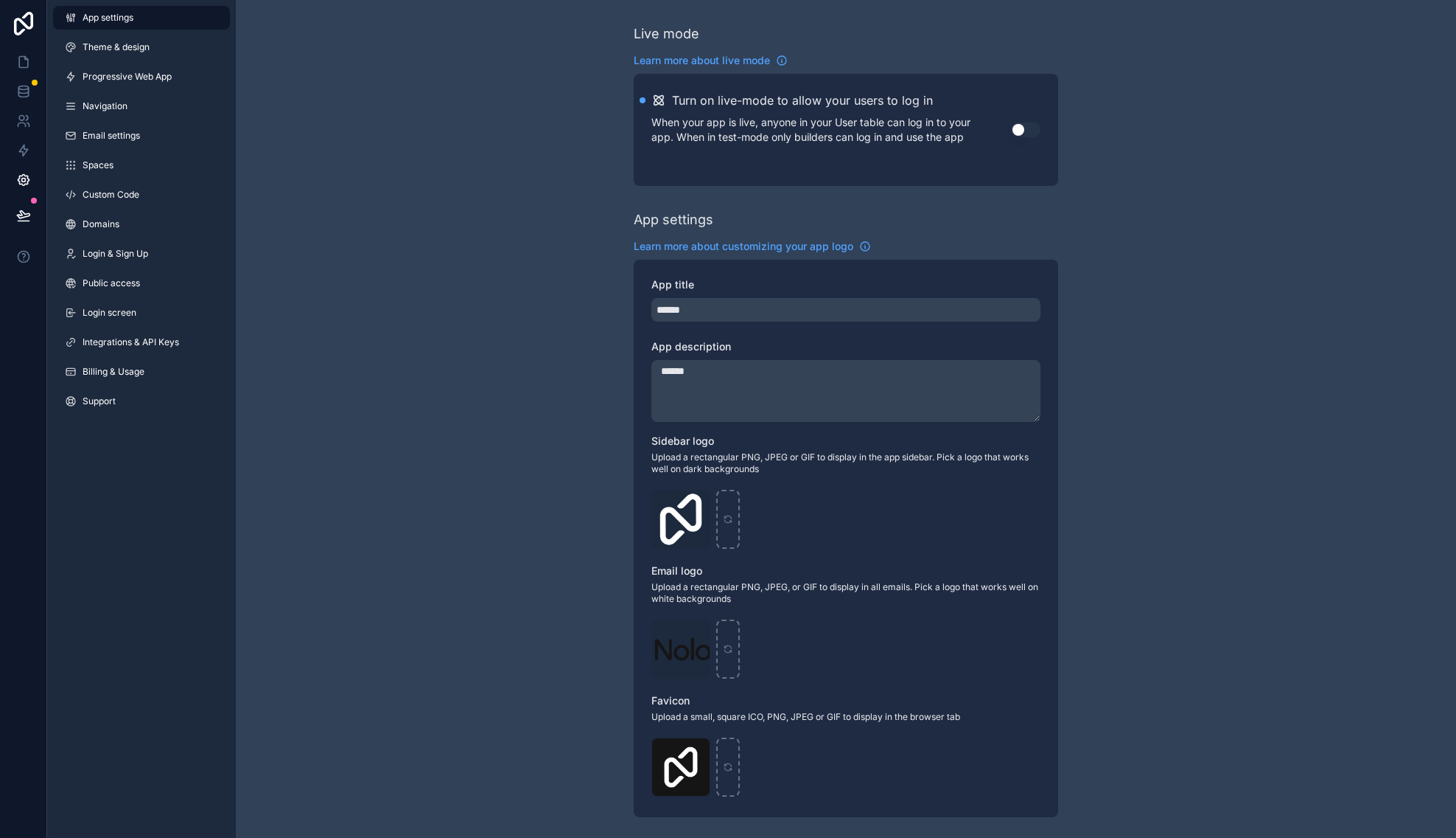
click at [135, 335] on link "Integrations & API Keys" at bounding box center [141, 342] width 177 height 23
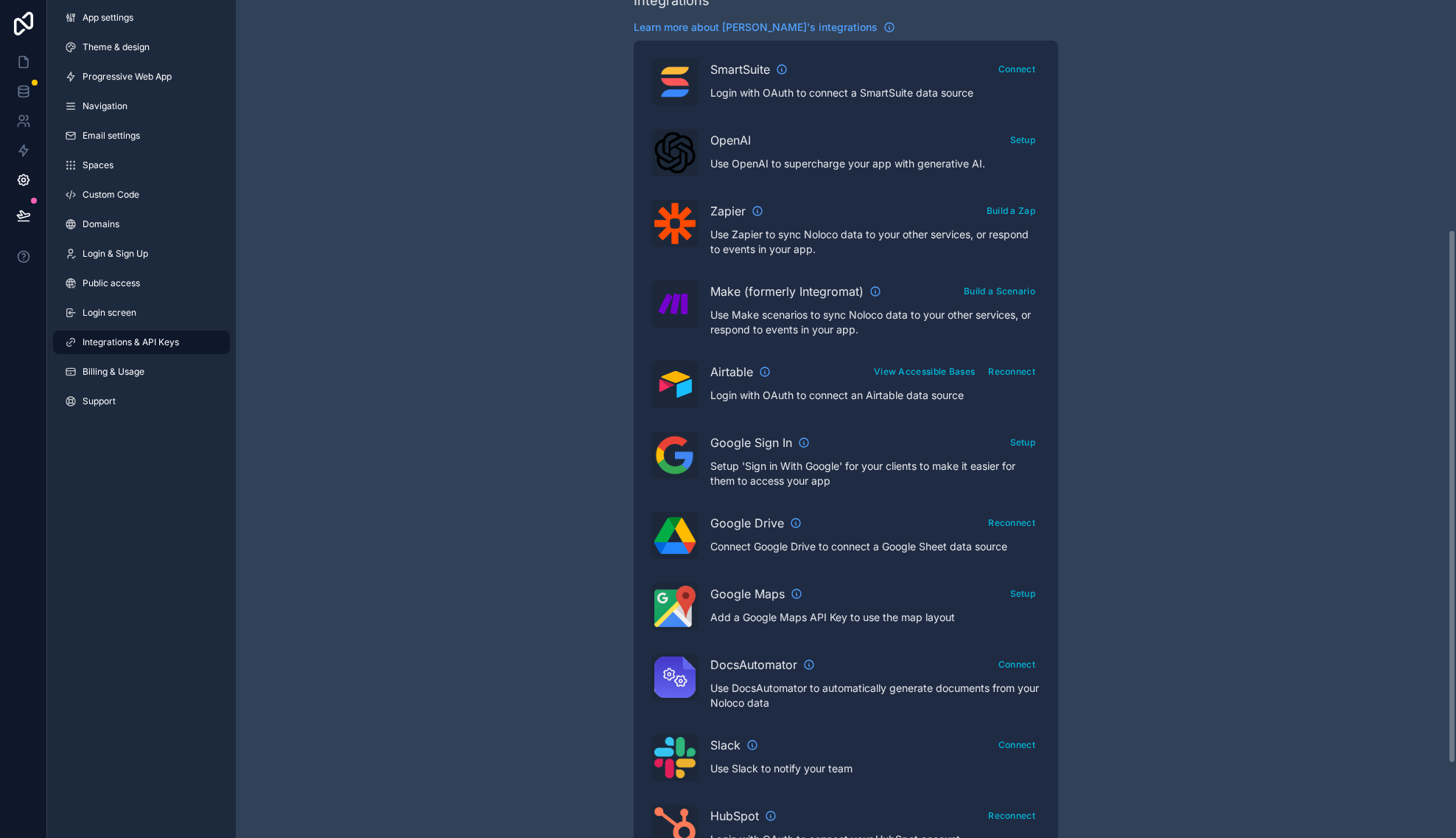
scroll to position [476, 0]
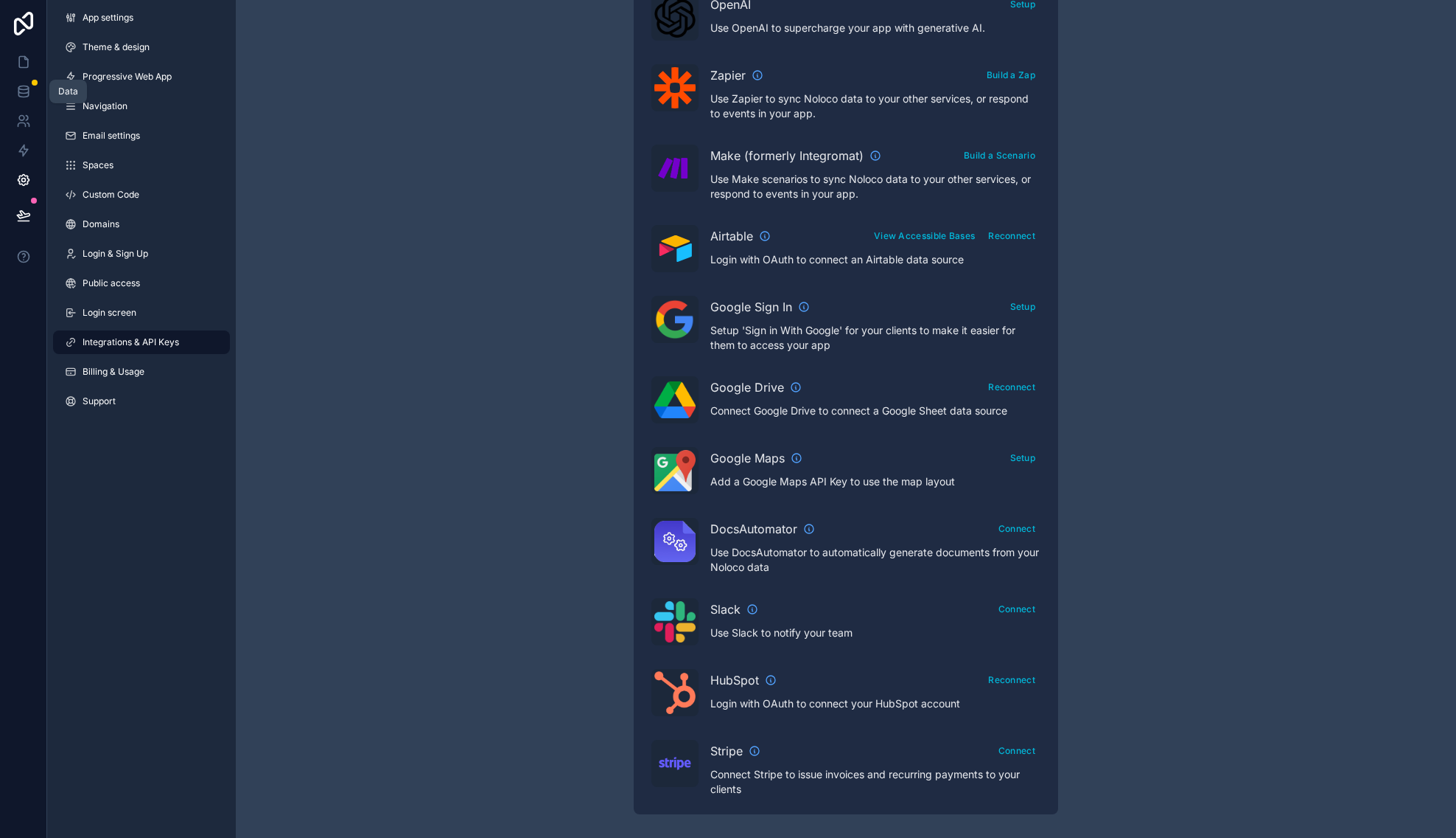
click at [27, 92] on icon at bounding box center [23, 95] width 9 height 6
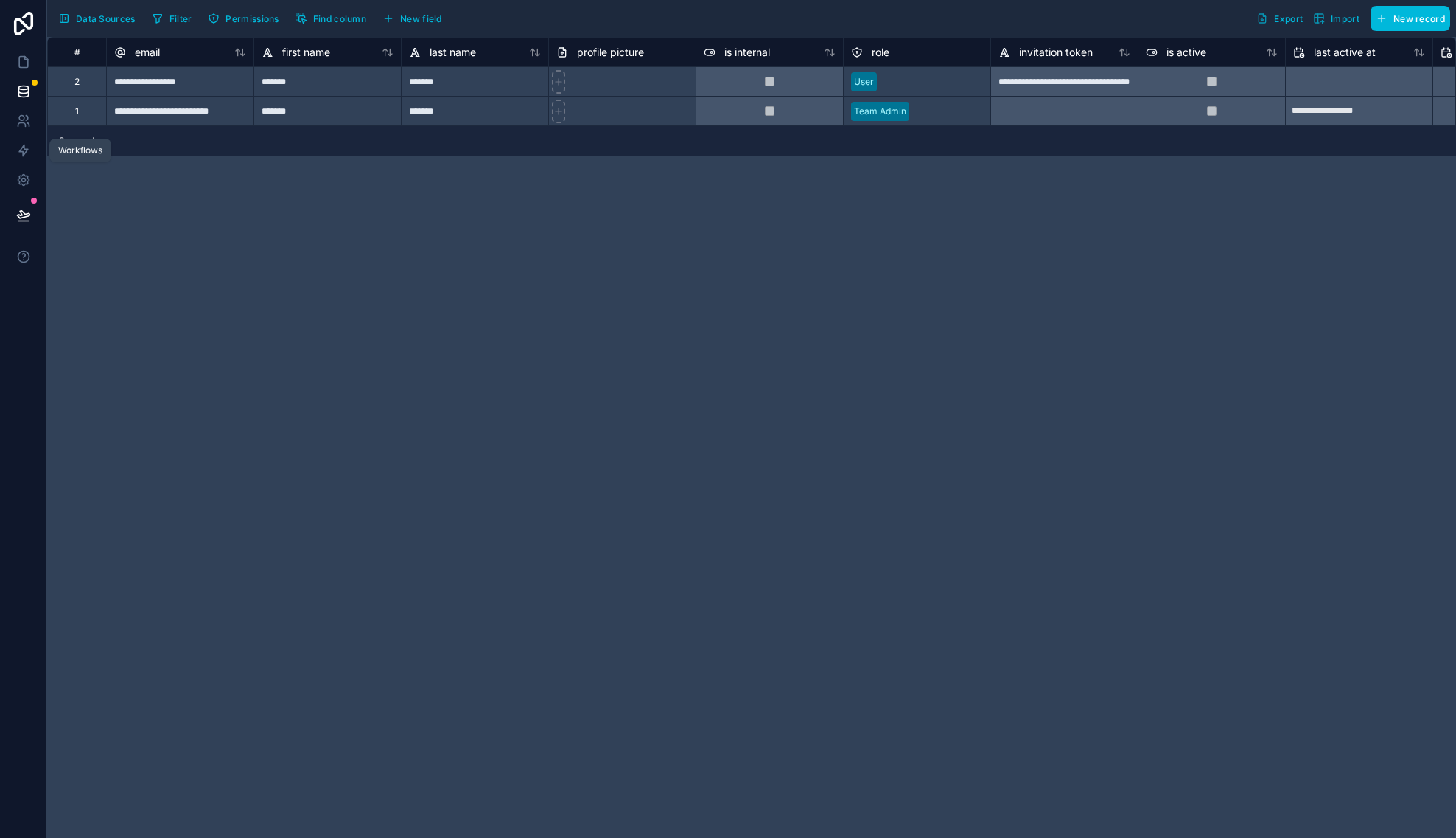
click at [29, 145] on icon at bounding box center [23, 150] width 15 height 15
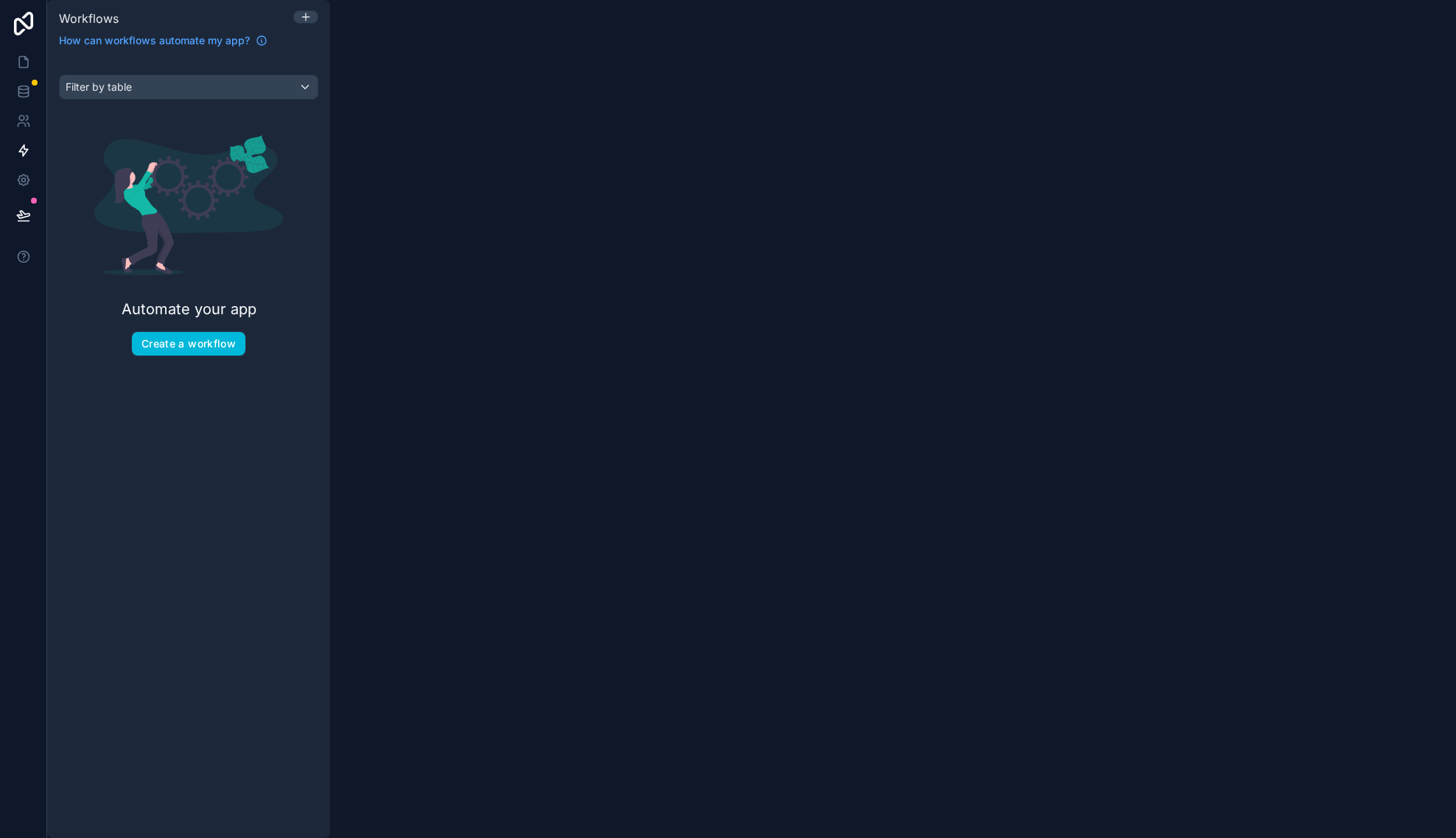
click at [263, 39] on icon at bounding box center [261, 40] width 12 height 12
click at [29, 60] on icon at bounding box center [23, 61] width 15 height 15
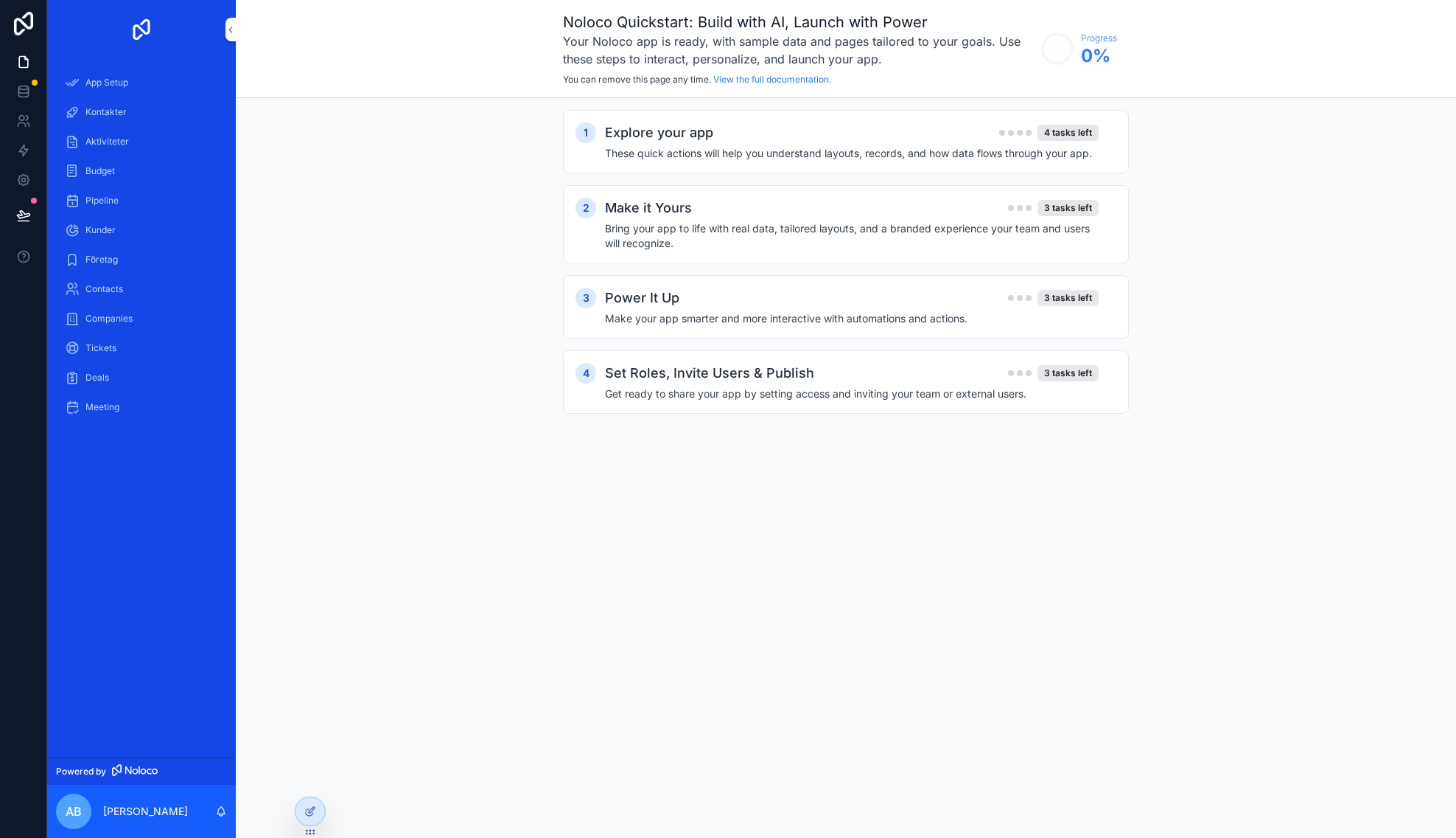
click at [167, 102] on div "Kontakter" at bounding box center [142, 112] width 153 height 23
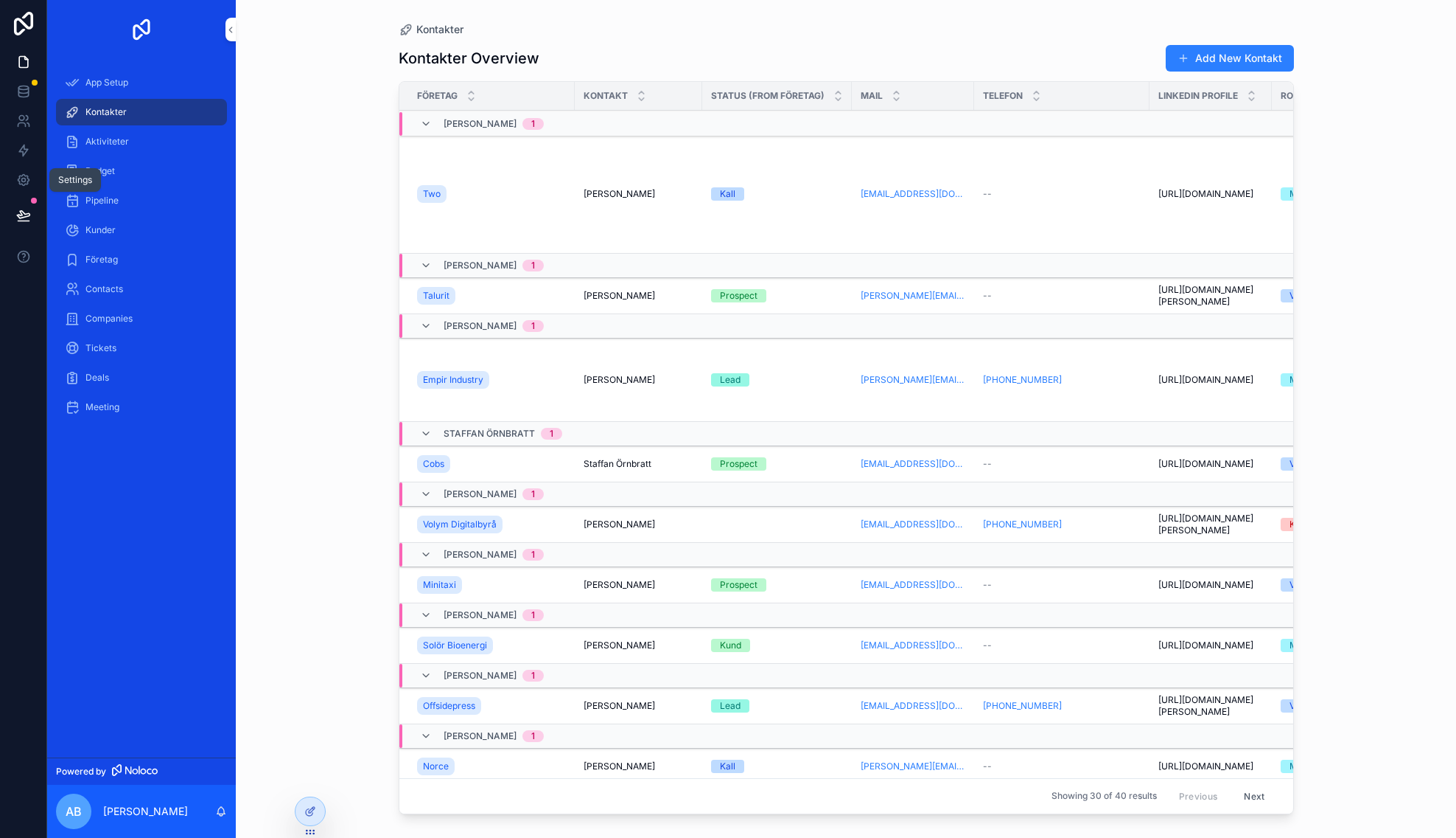
click at [22, 182] on icon at bounding box center [23, 180] width 15 height 15
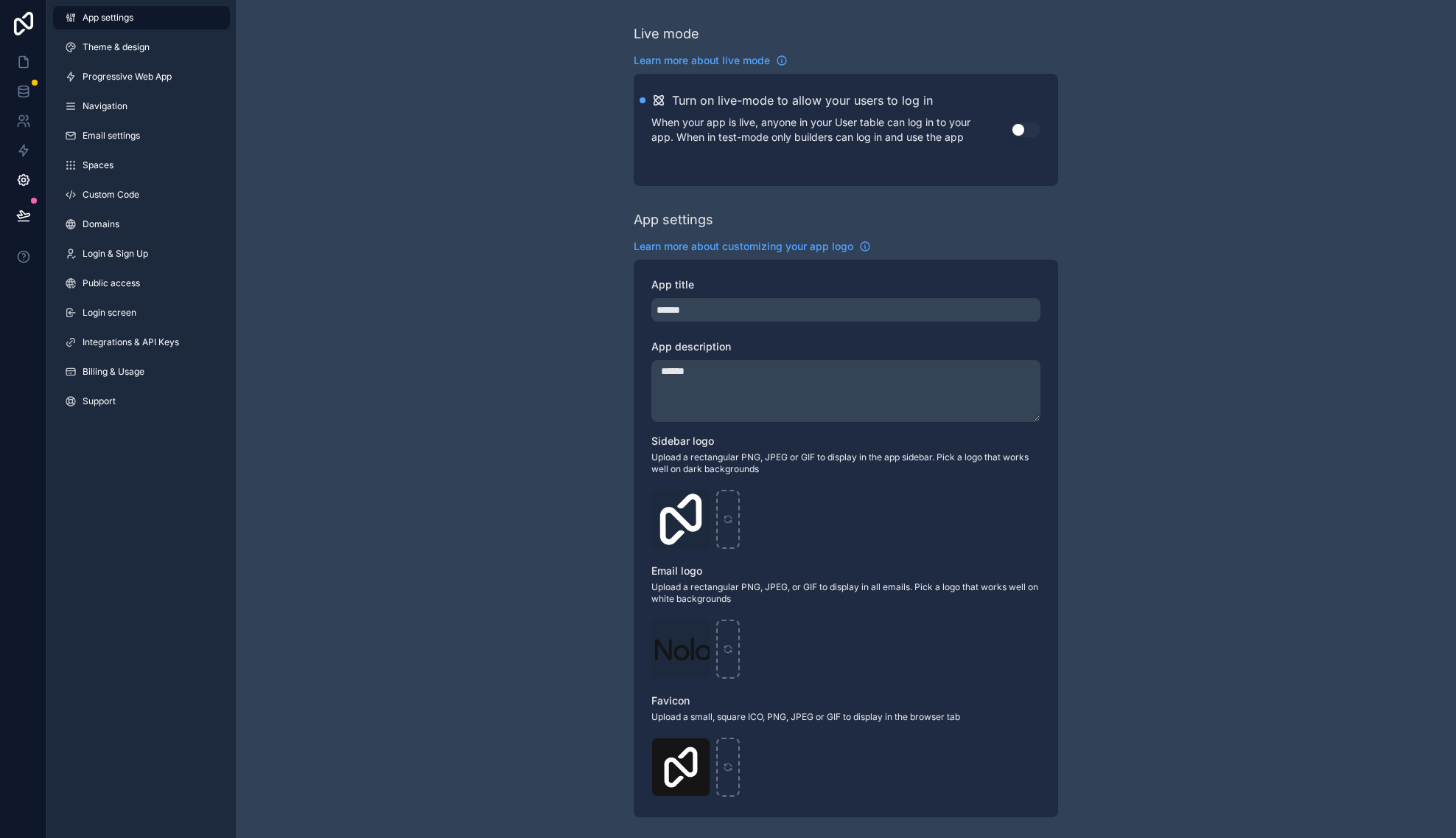
click at [120, 336] on link "Integrations & API Keys" at bounding box center [141, 342] width 177 height 23
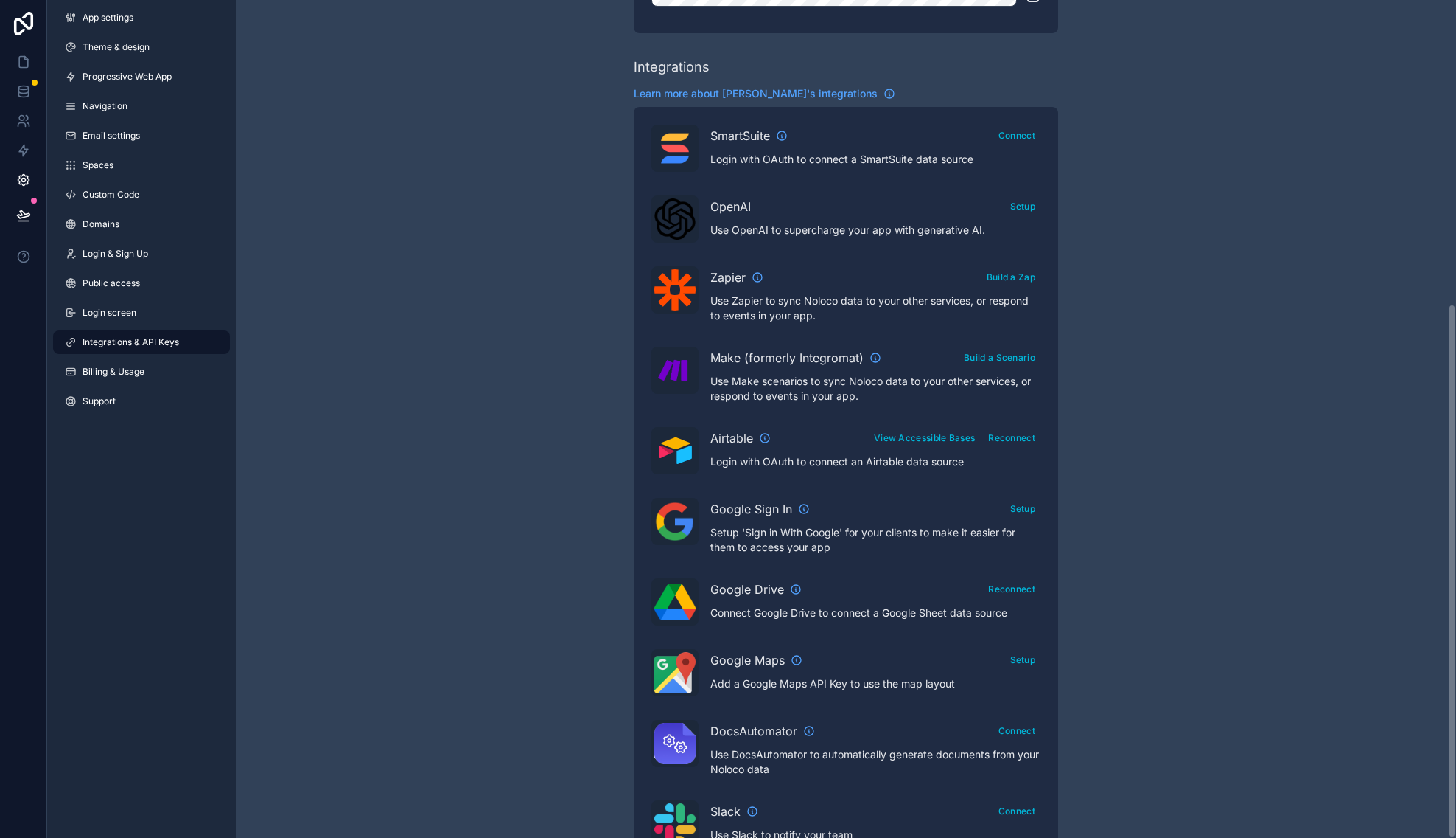
scroll to position [476, 0]
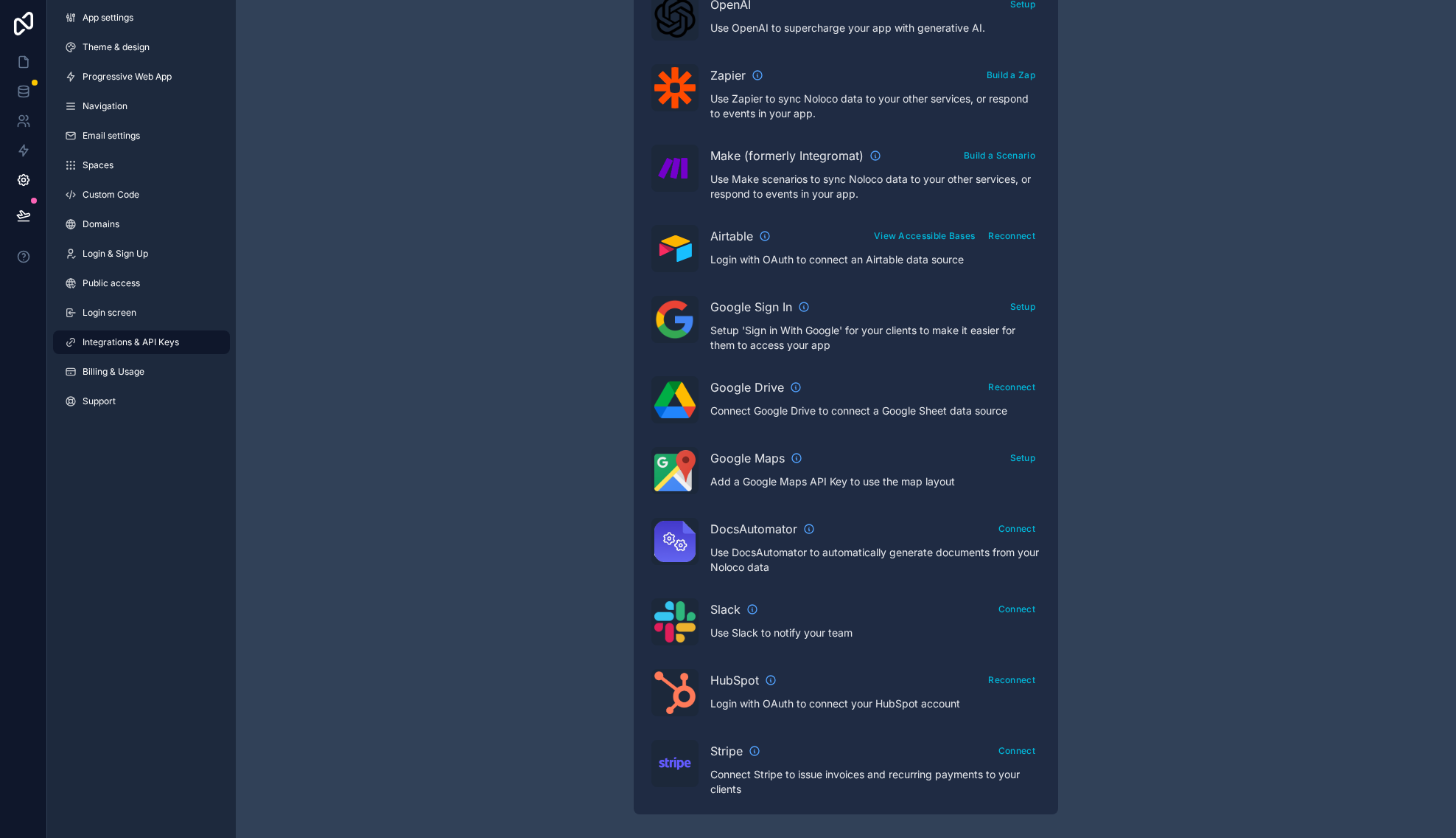
click at [682, 688] on img "scrollable content" at bounding box center [675, 692] width 41 height 43
click at [771, 680] on icon "scrollable content" at bounding box center [770, 681] width 1 height 2
